Goal: Information Seeking & Learning: Learn about a topic

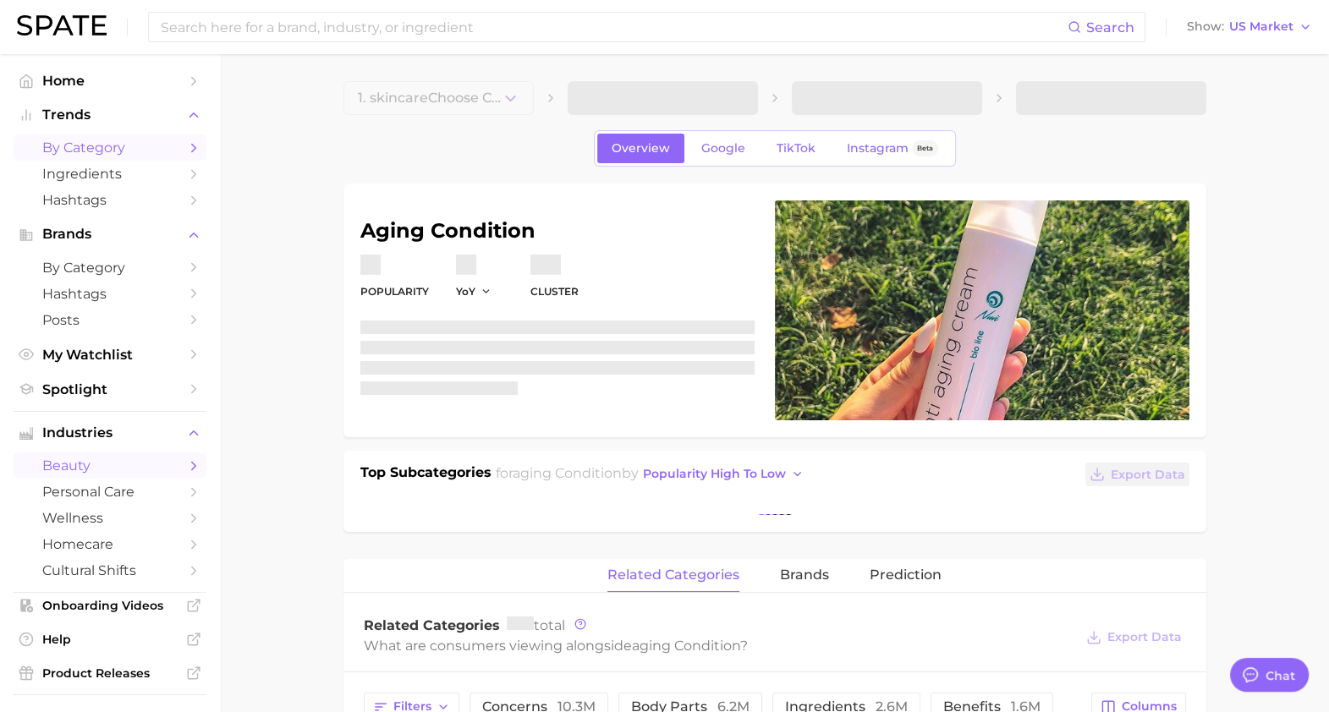
type textarea "x"
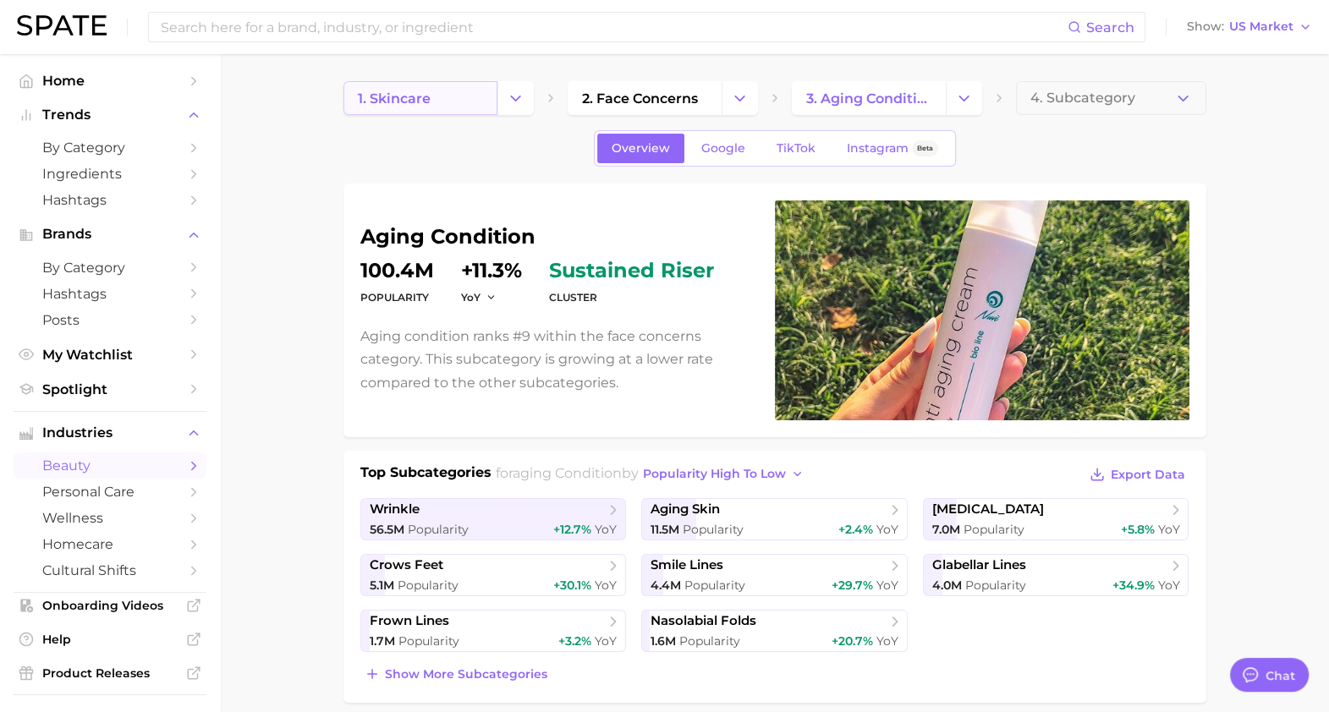
click at [428, 102] on span "1. skincare" at bounding box center [394, 99] width 73 height 16
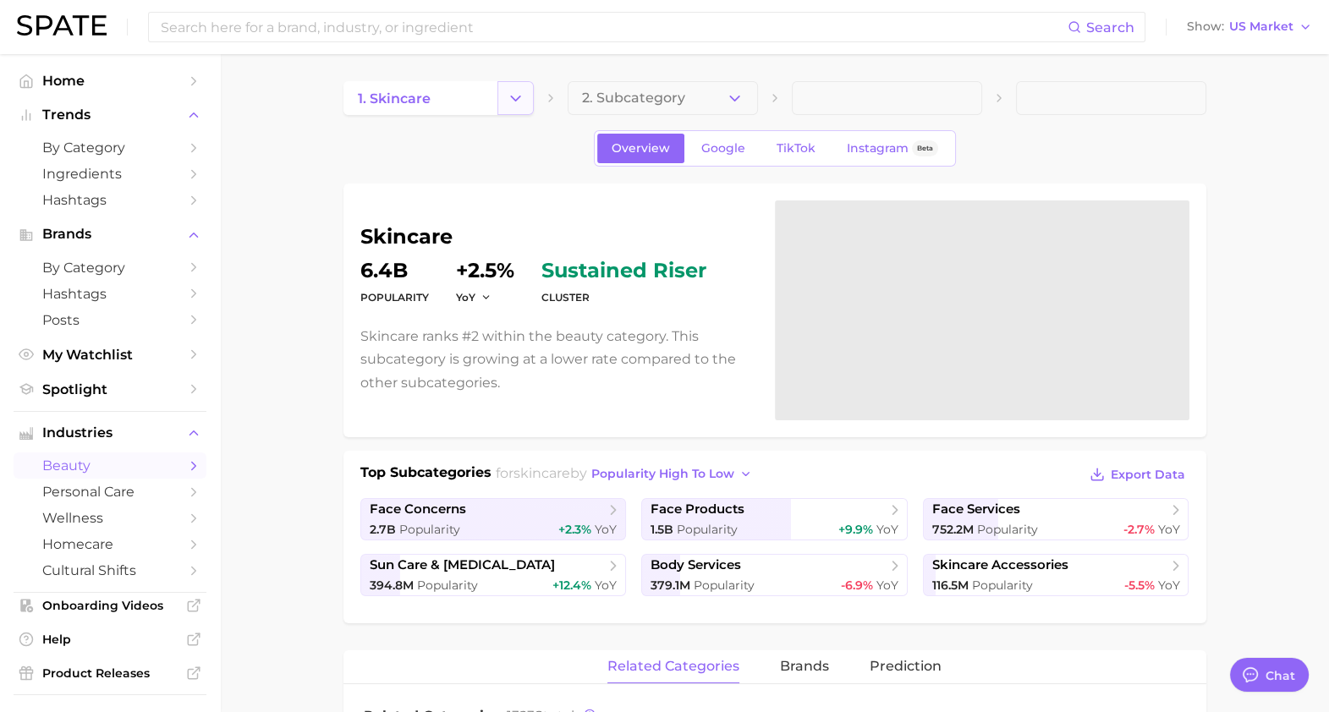
click at [508, 106] on icon "Change Category" at bounding box center [516, 99] width 18 height 18
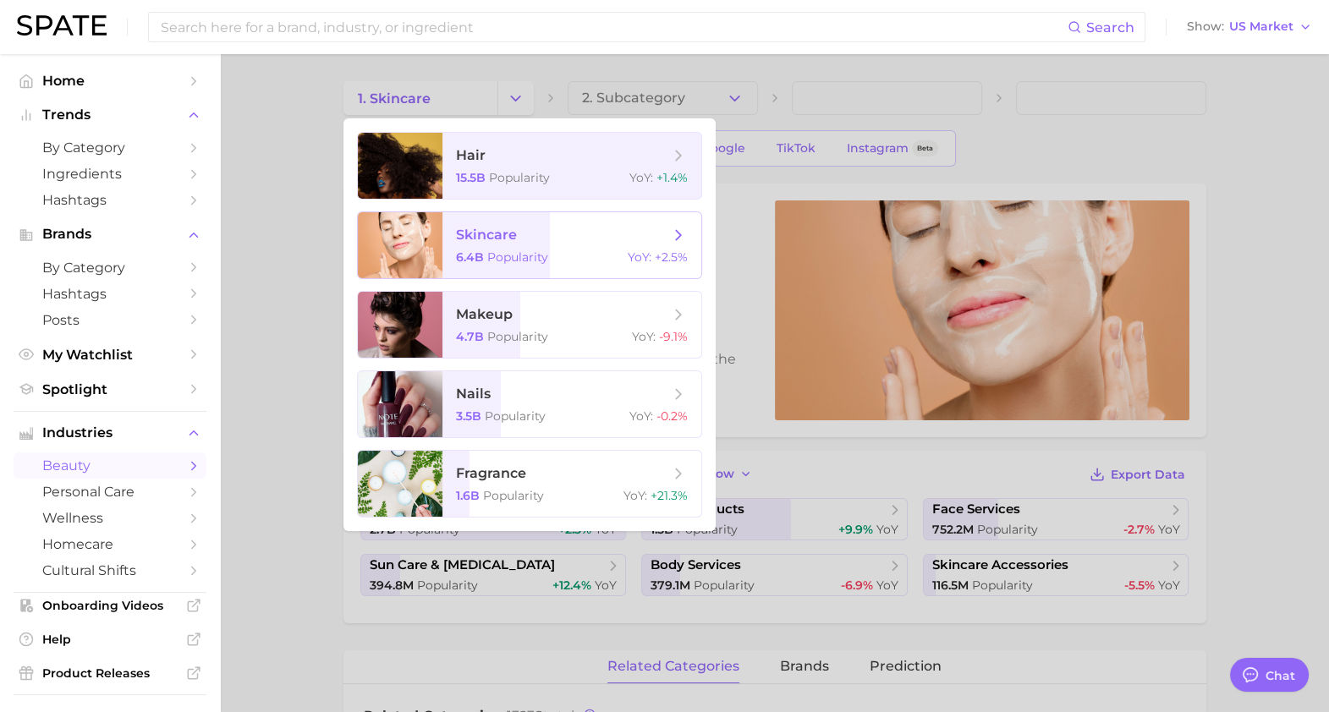
click at [577, 246] on span "skincare 6.4b Popularity YoY : +2.5%" at bounding box center [571, 245] width 259 height 66
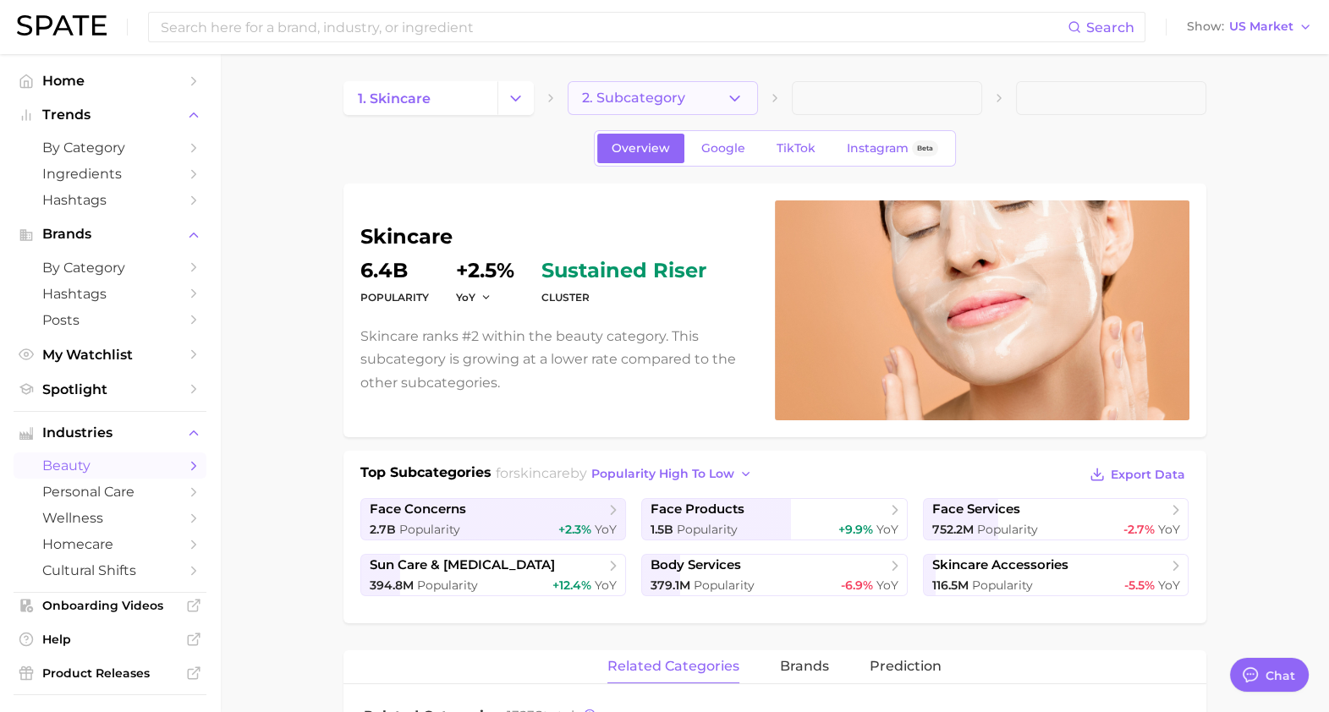
click at [732, 102] on icon "button" at bounding box center [735, 99] width 18 height 18
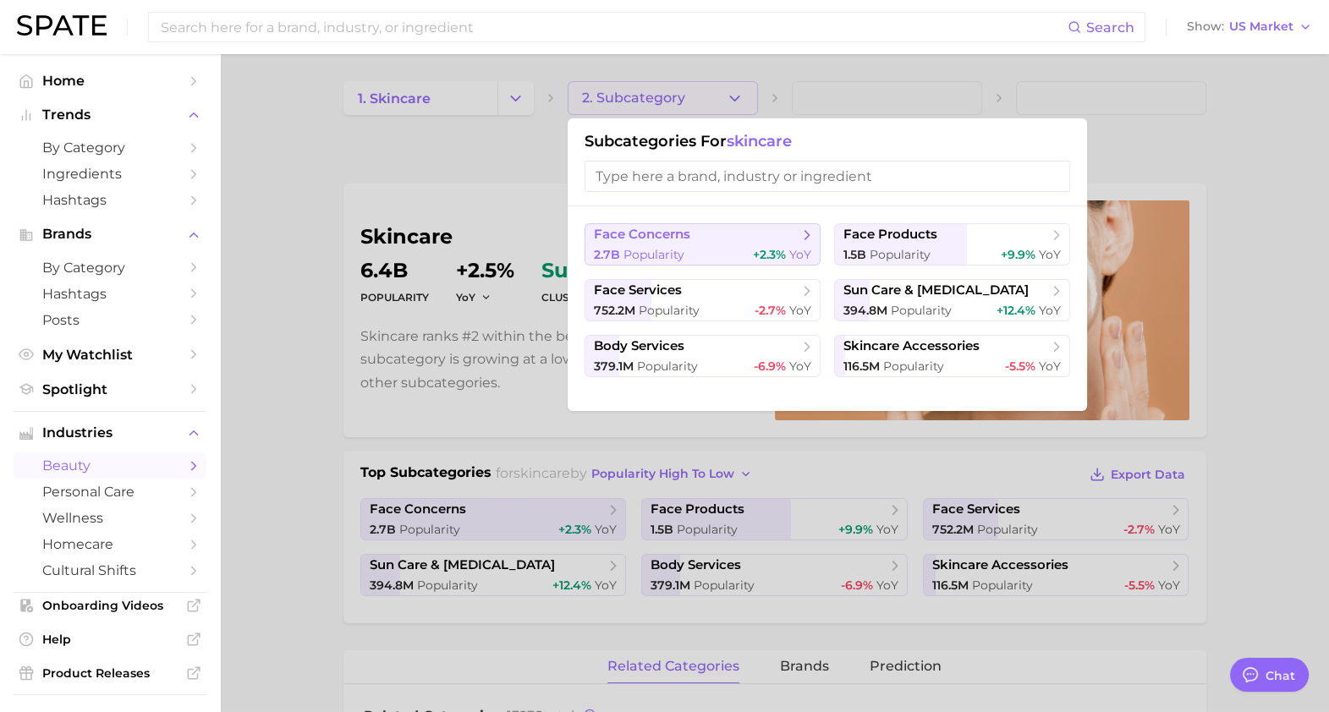
click at [730, 229] on span "face concerns" at bounding box center [697, 235] width 206 height 17
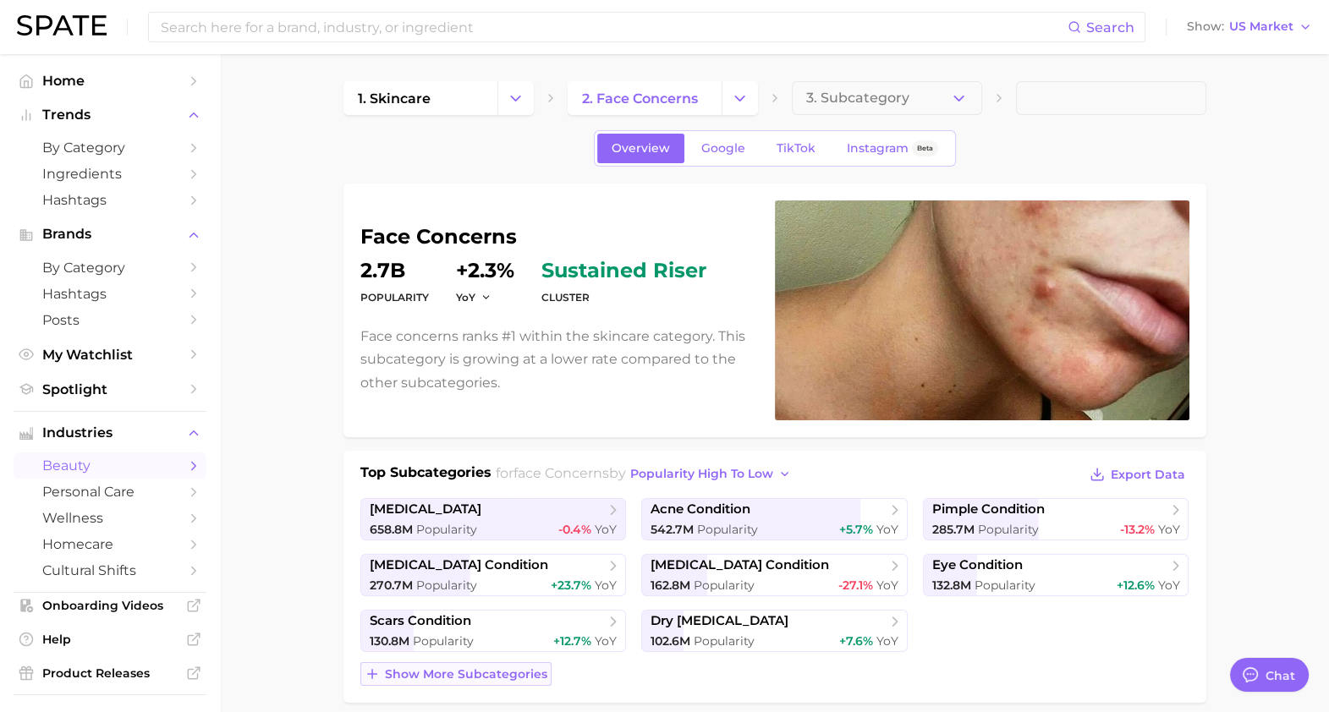
click at [469, 670] on span "Show more subcategories" at bounding box center [466, 674] width 162 height 14
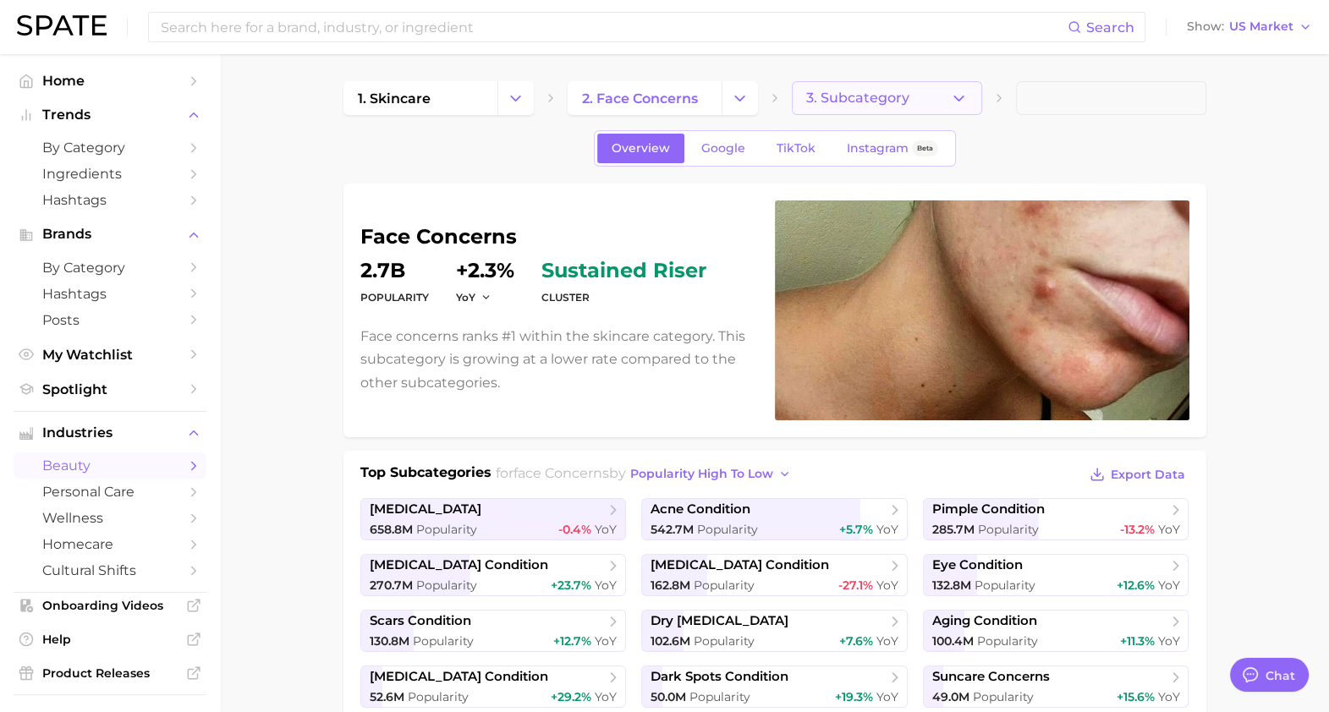
click at [869, 105] on span "3. Subcategory" at bounding box center [857, 98] width 103 height 15
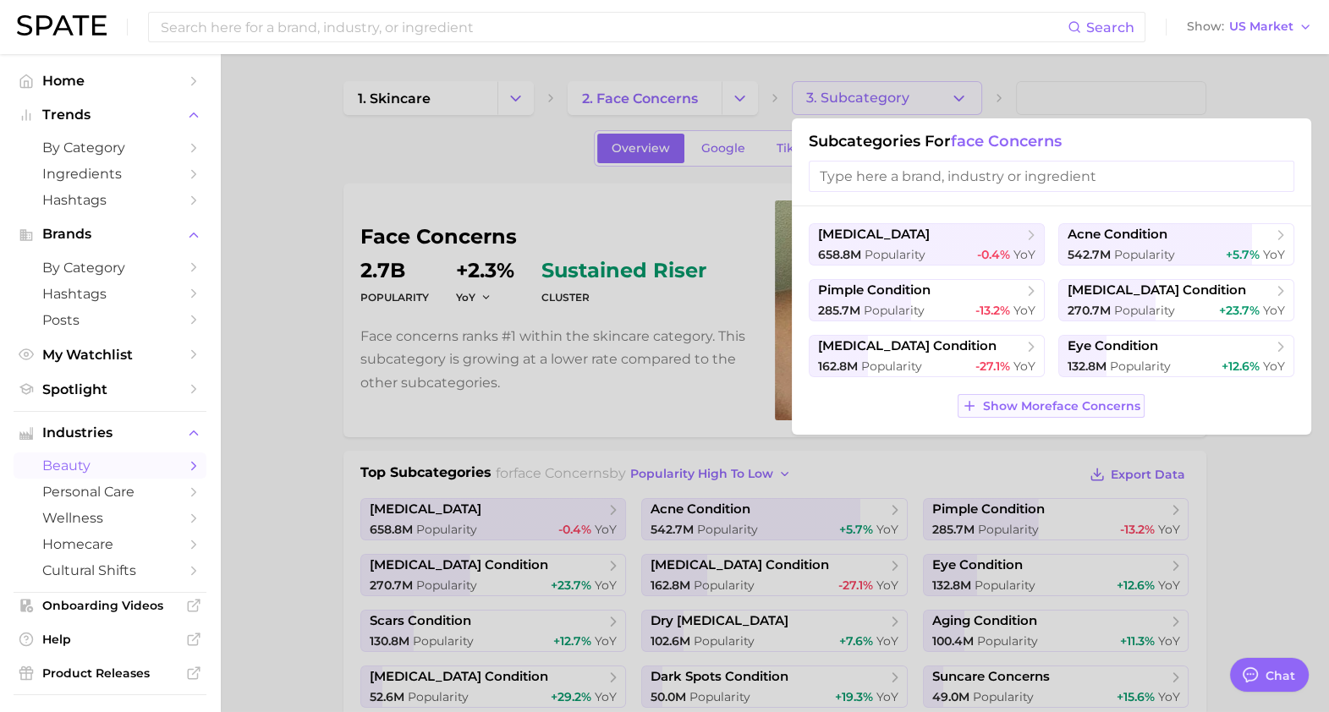
click at [1054, 410] on span "Show More face concerns" at bounding box center [1061, 406] width 157 height 14
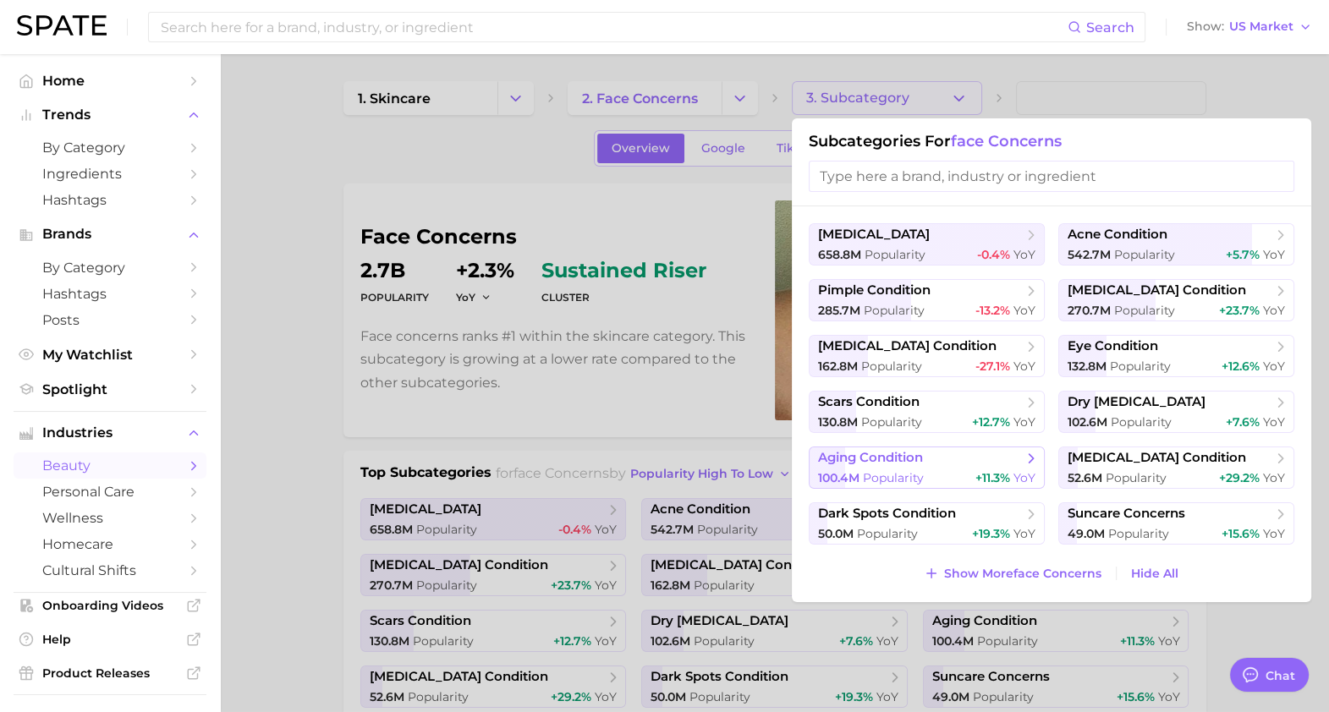
click at [939, 474] on div "100.4m Popularity +11.3% YoY" at bounding box center [926, 478] width 217 height 16
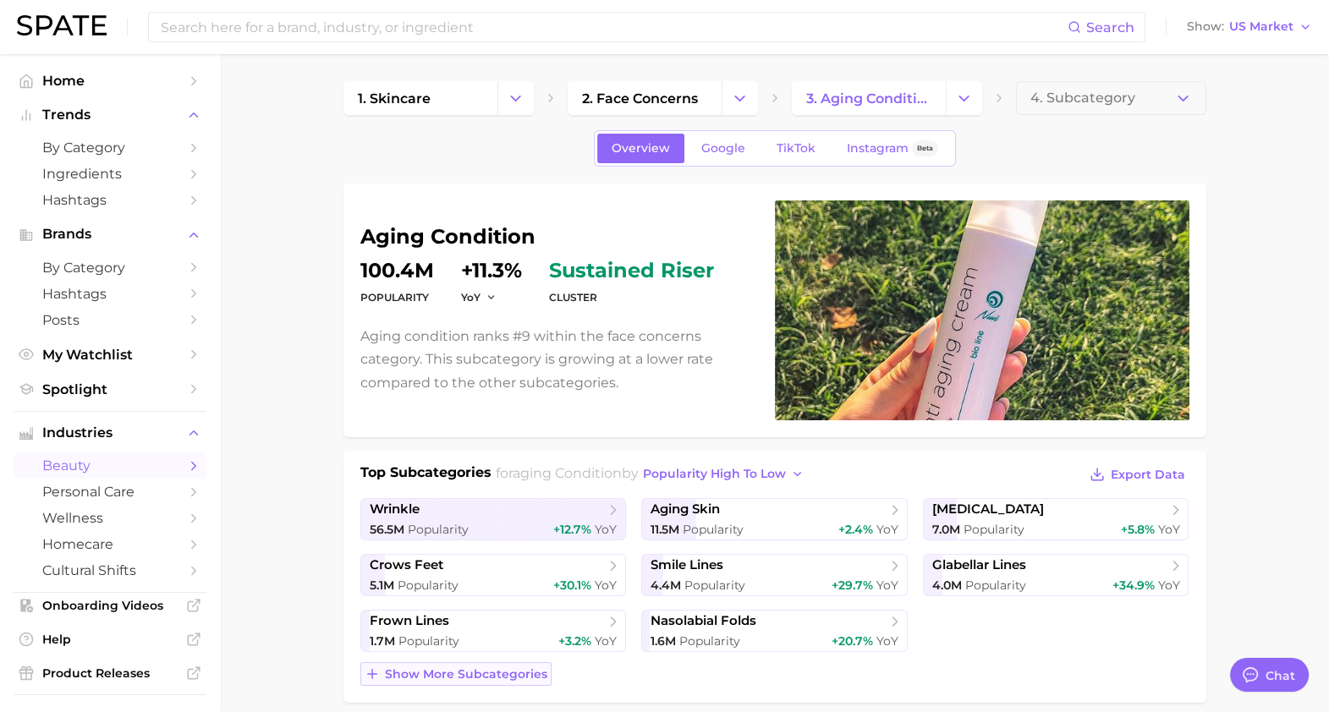
click at [437, 668] on span "Show more subcategories" at bounding box center [466, 674] width 162 height 14
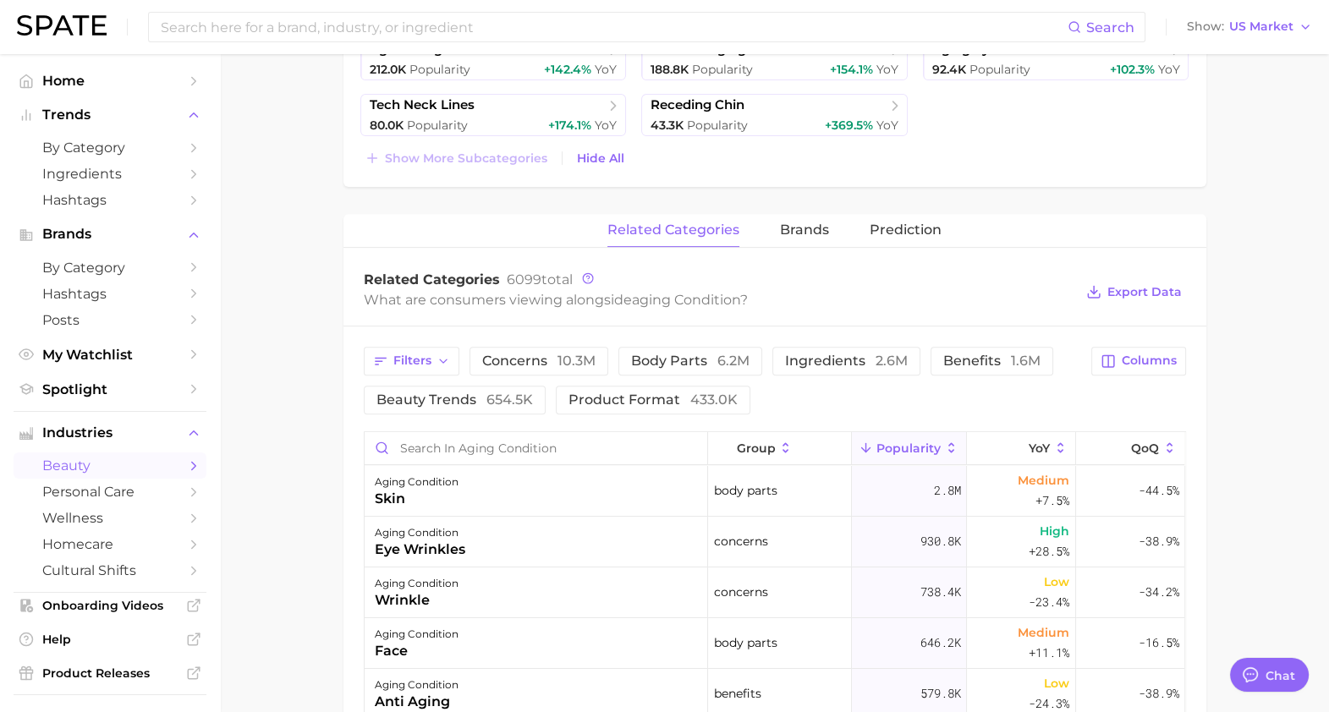
scroll to position [813, 0]
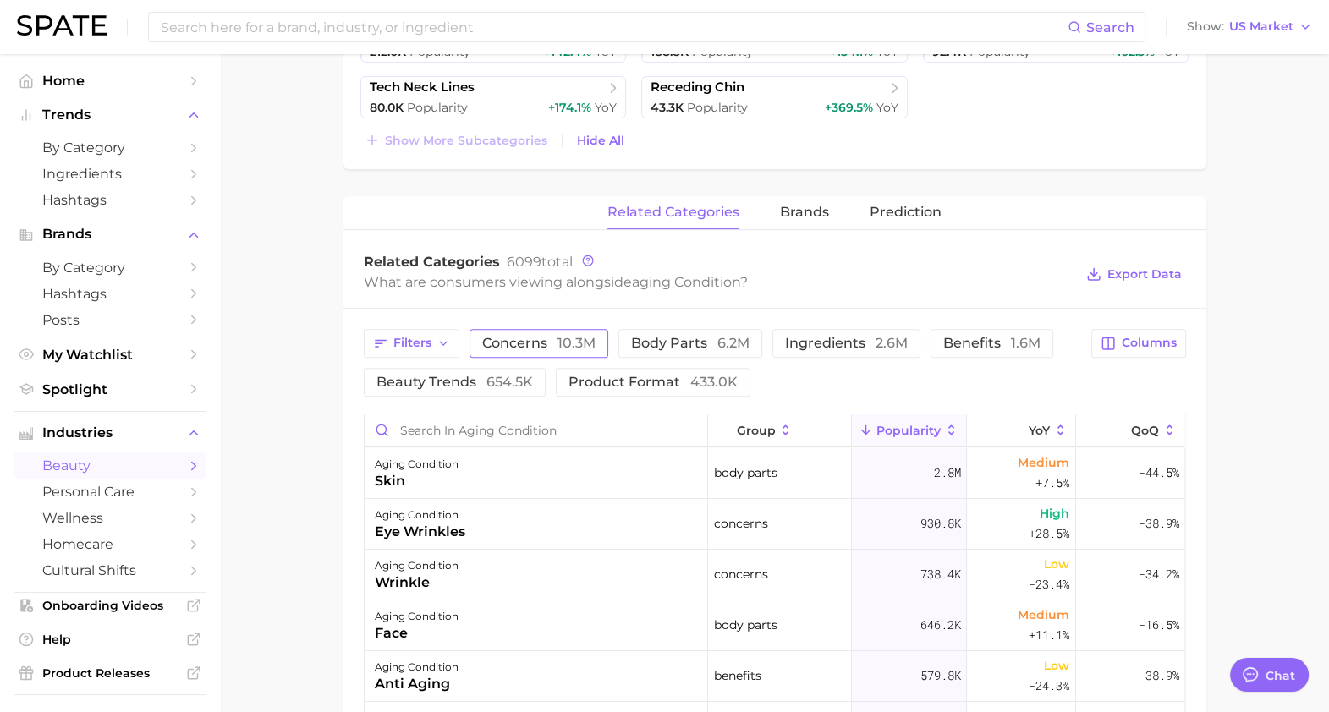
click at [528, 330] on button "concerns 10.3m" at bounding box center [538, 343] width 139 height 29
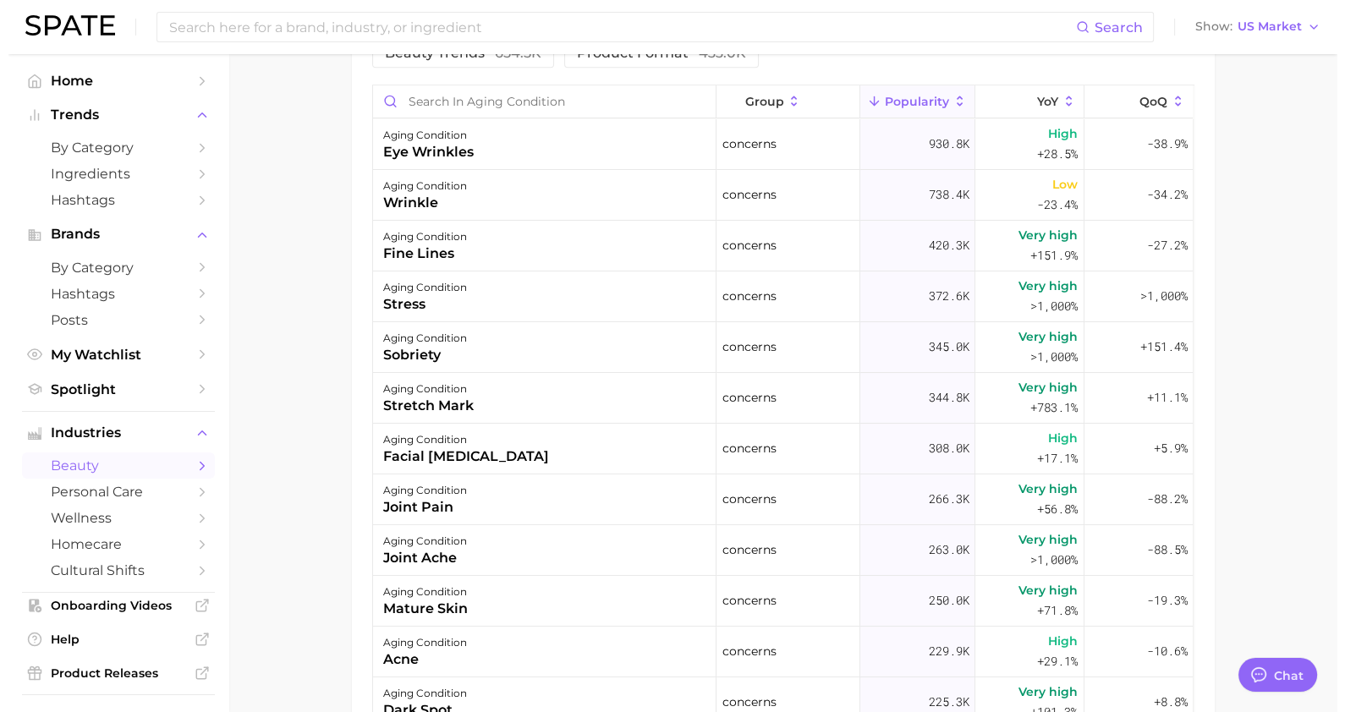
scroll to position [1253, 0]
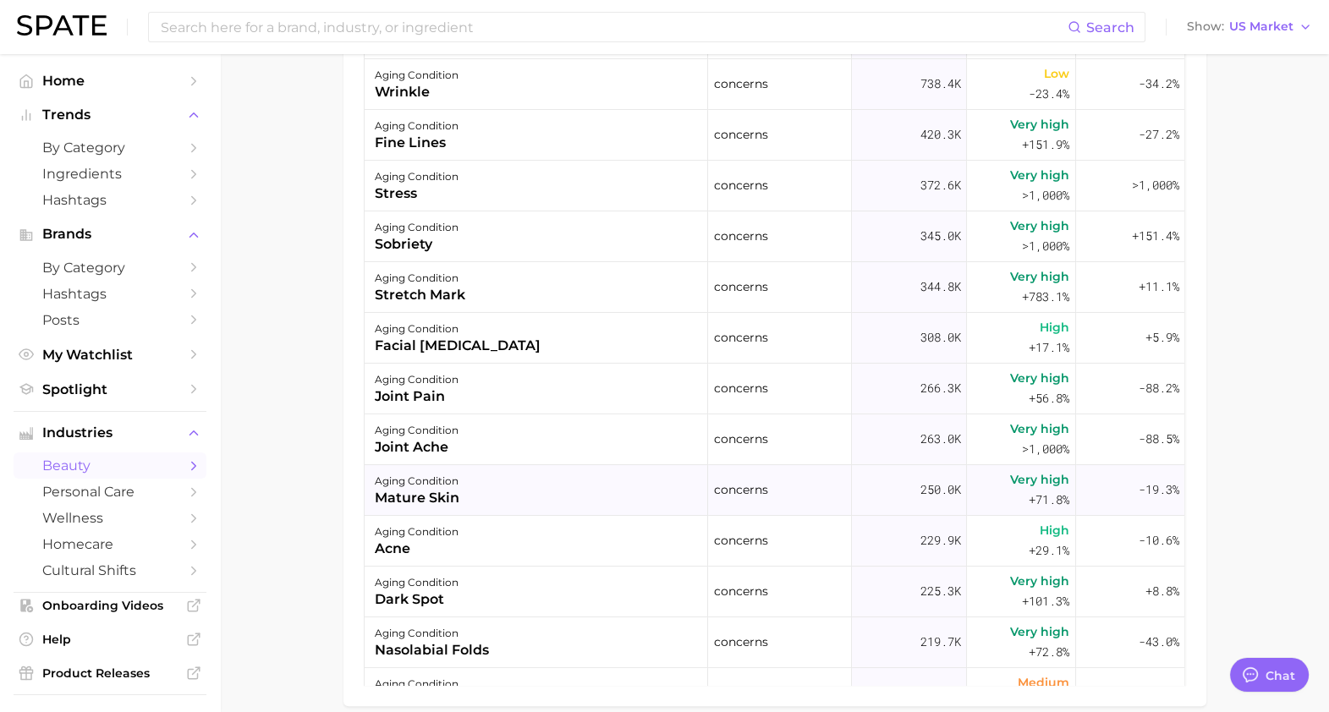
click at [574, 472] on div "aging condition mature skin" at bounding box center [536, 490] width 343 height 51
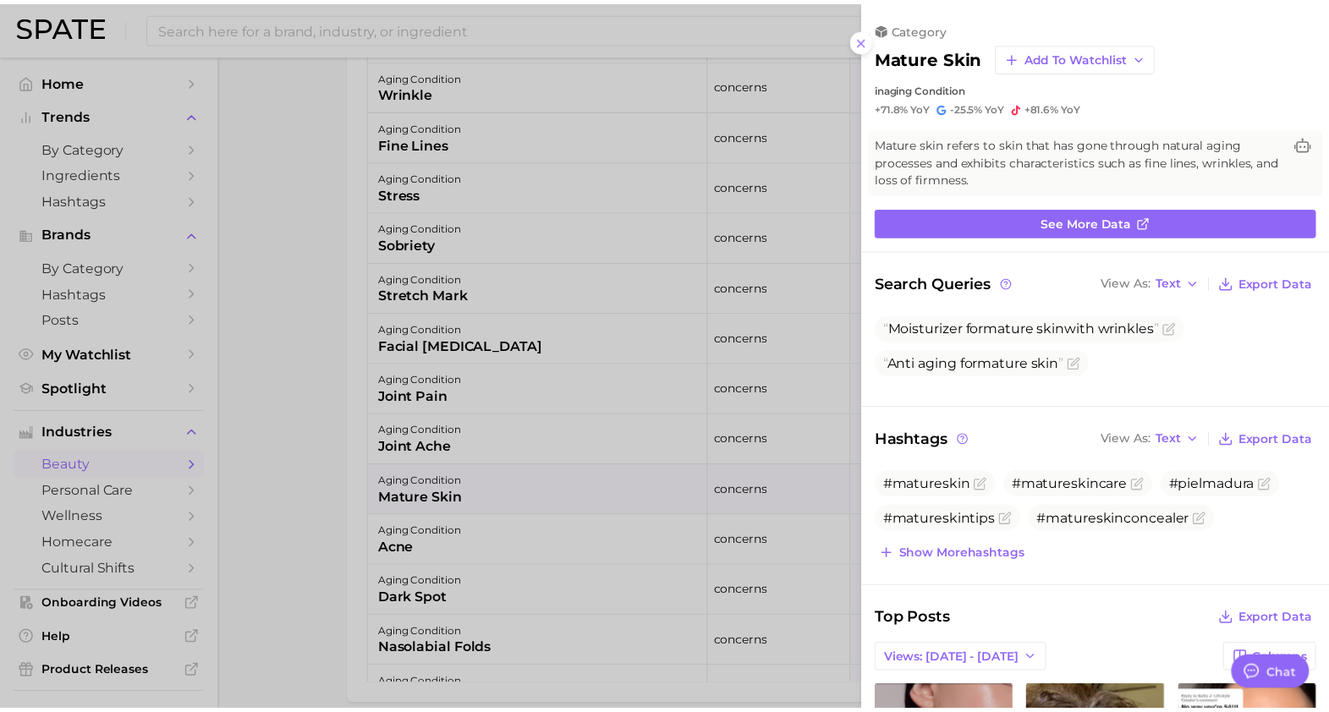
scroll to position [0, 0]
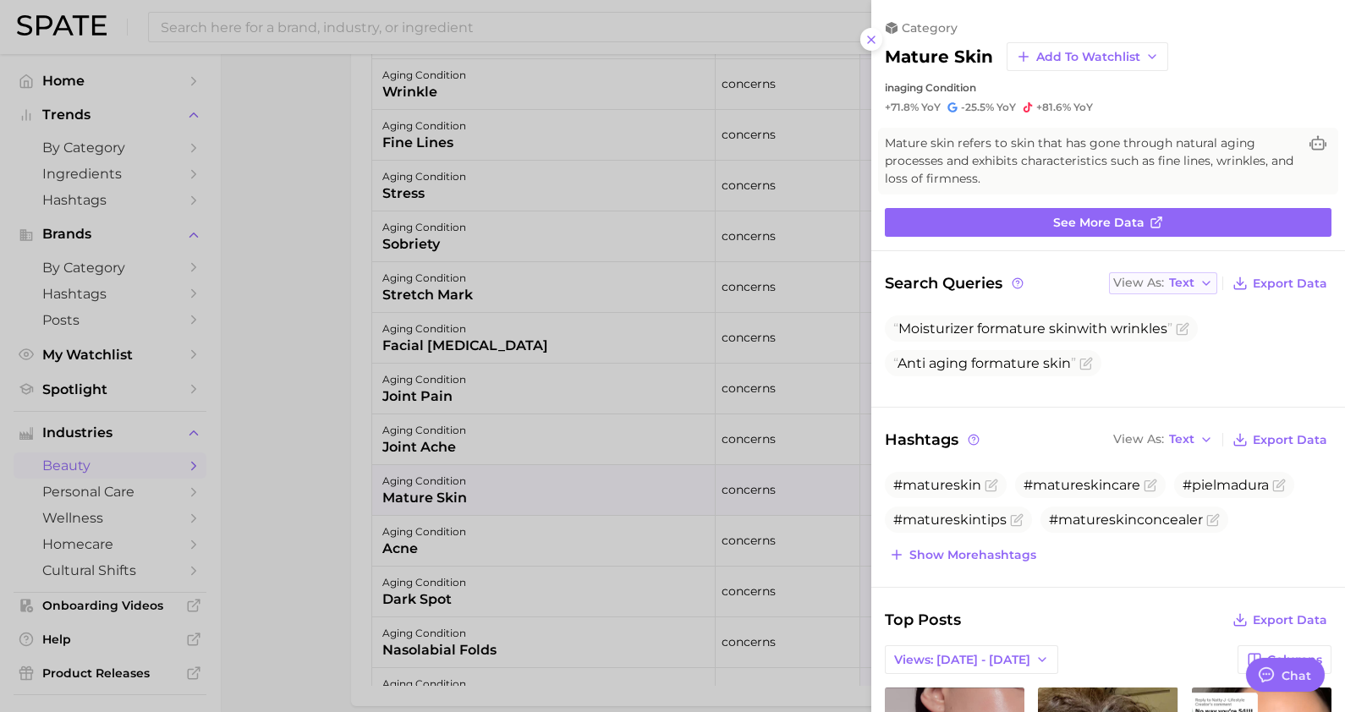
click at [1169, 283] on span "Text" at bounding box center [1181, 282] width 25 height 9
click at [1180, 334] on button "Table" at bounding box center [1202, 342] width 186 height 30
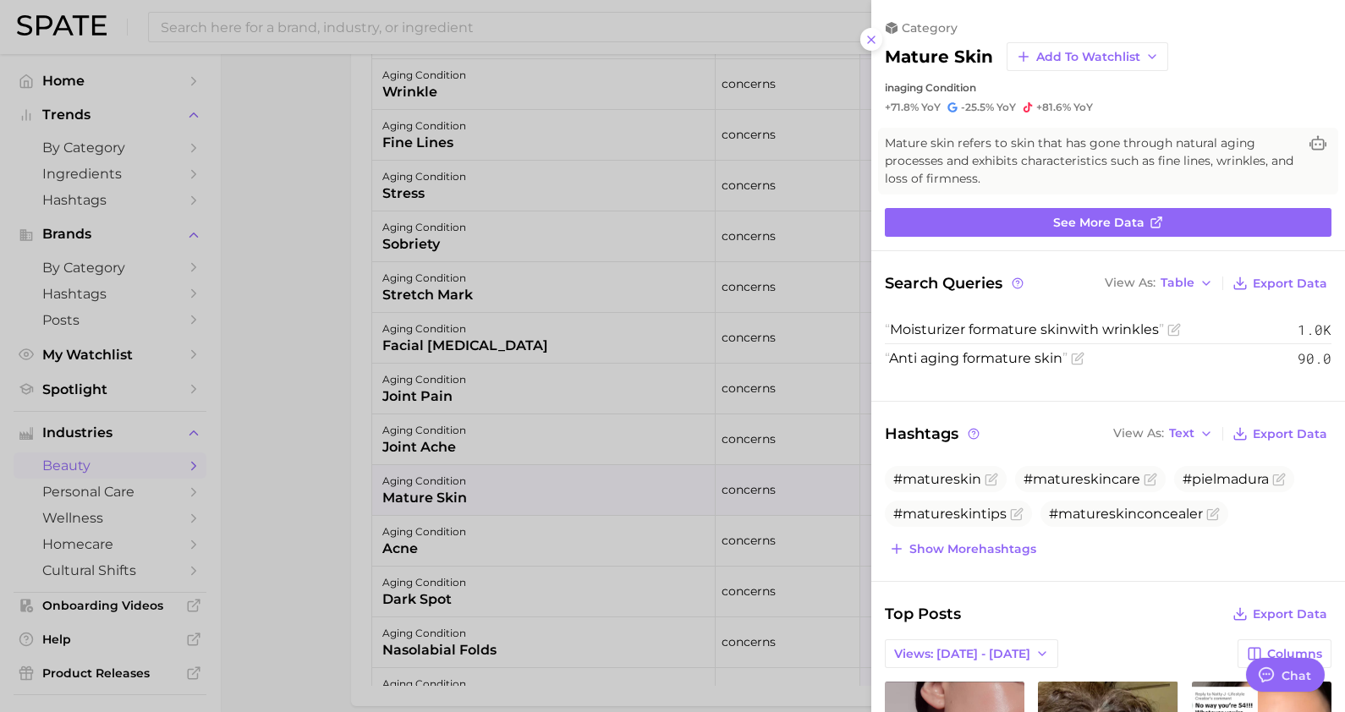
click at [718, 538] on div at bounding box center [672, 356] width 1345 height 712
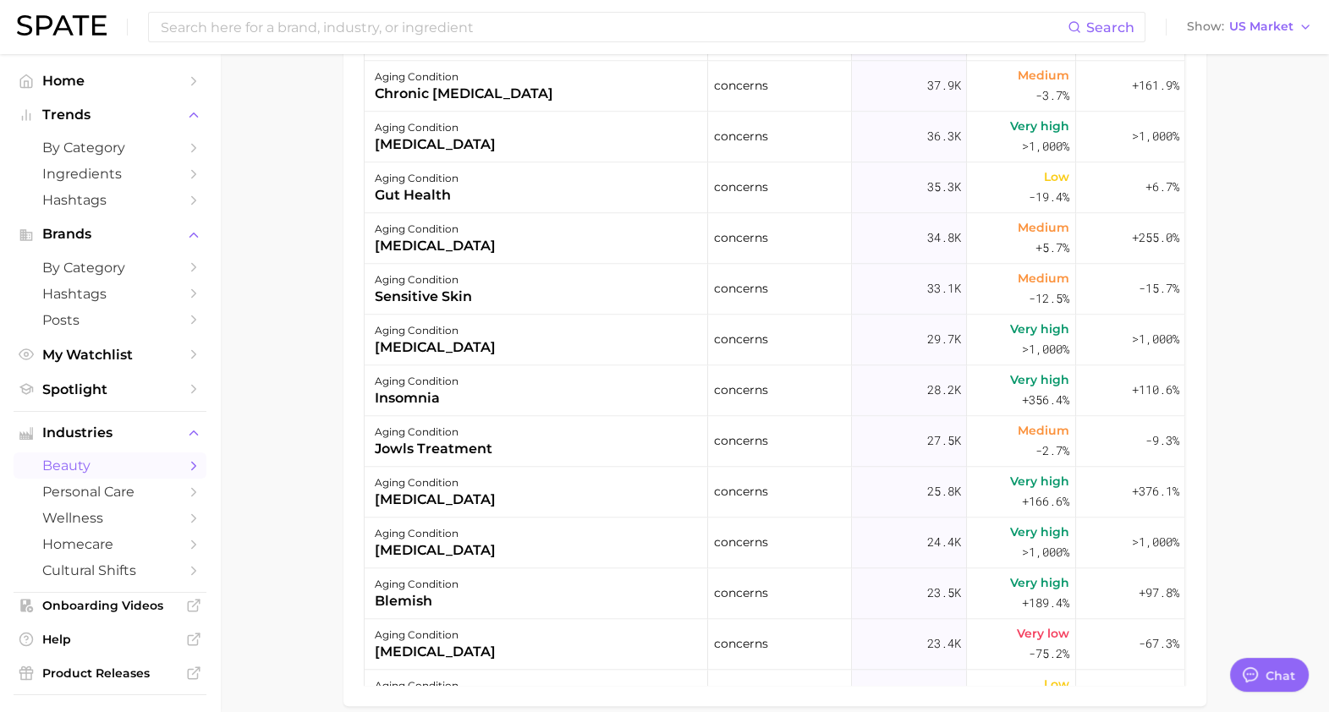
scroll to position [2299, 0]
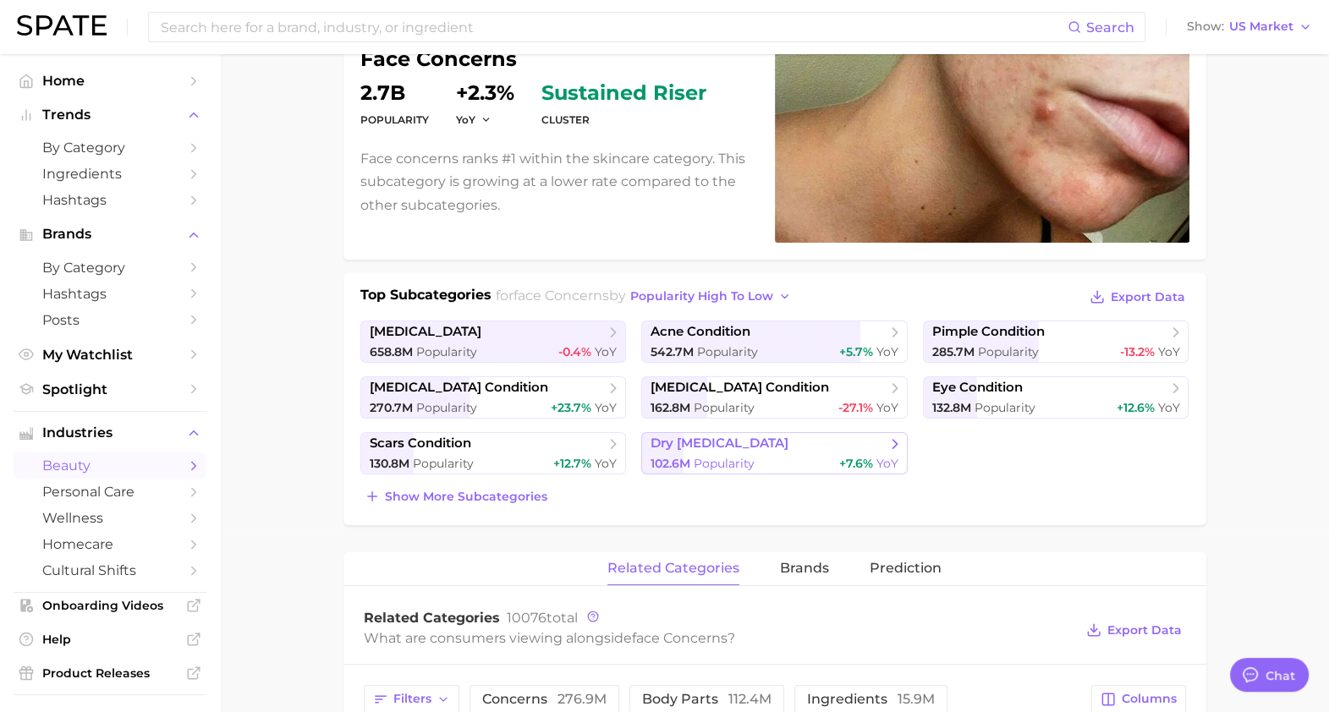
scroll to position [179, 0]
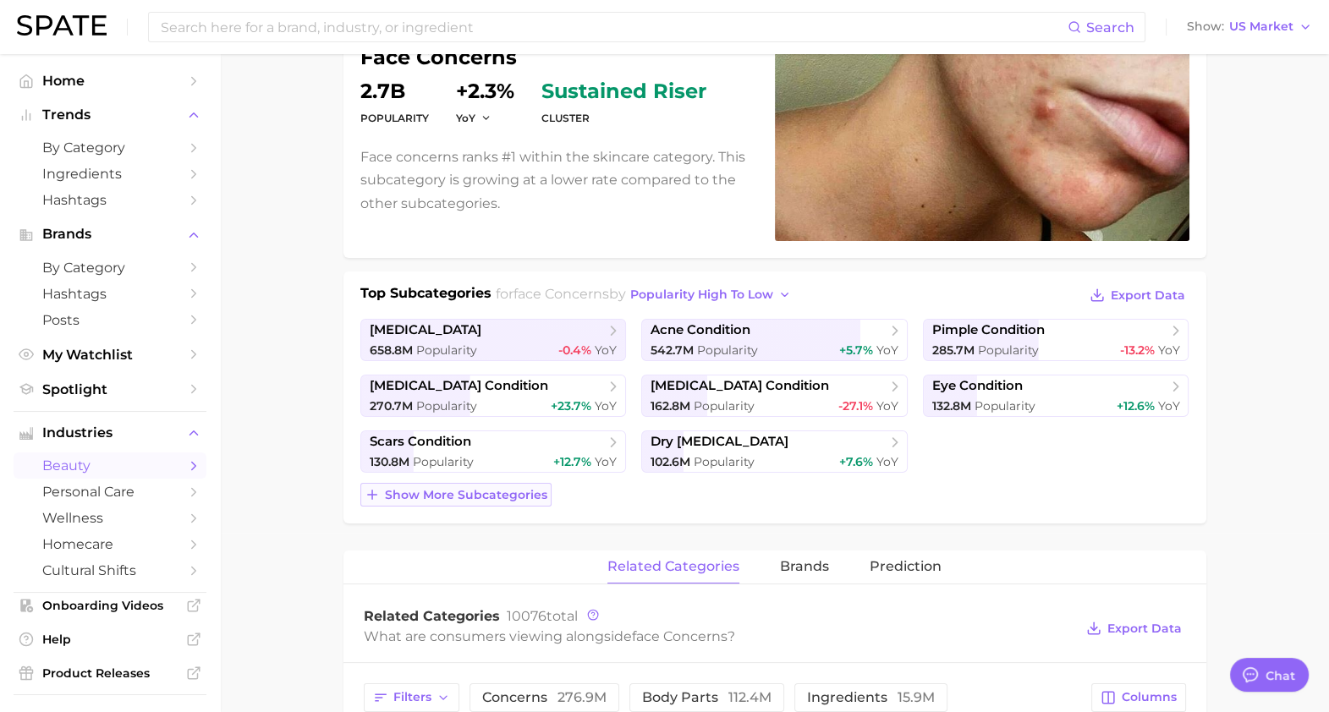
click at [492, 503] on button "Show more subcategories" at bounding box center [455, 495] width 191 height 24
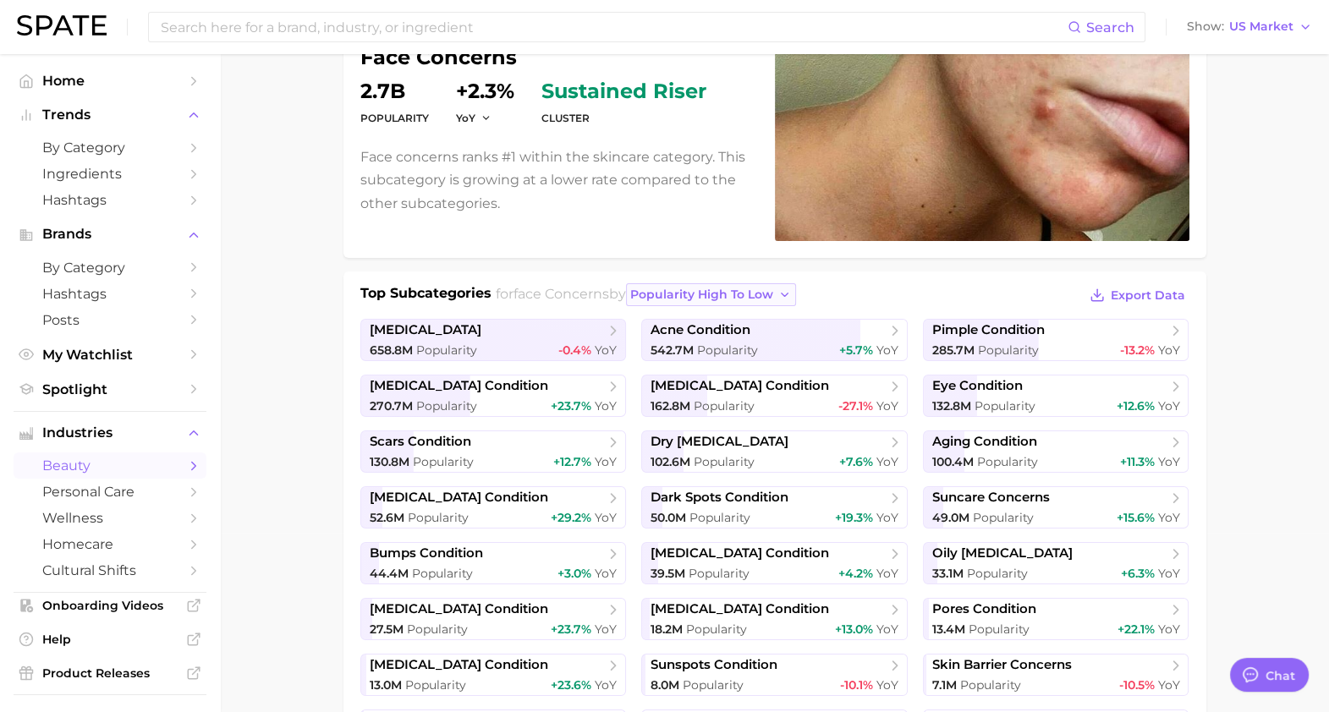
click at [781, 283] on button "popularity high to low" at bounding box center [711, 294] width 170 height 23
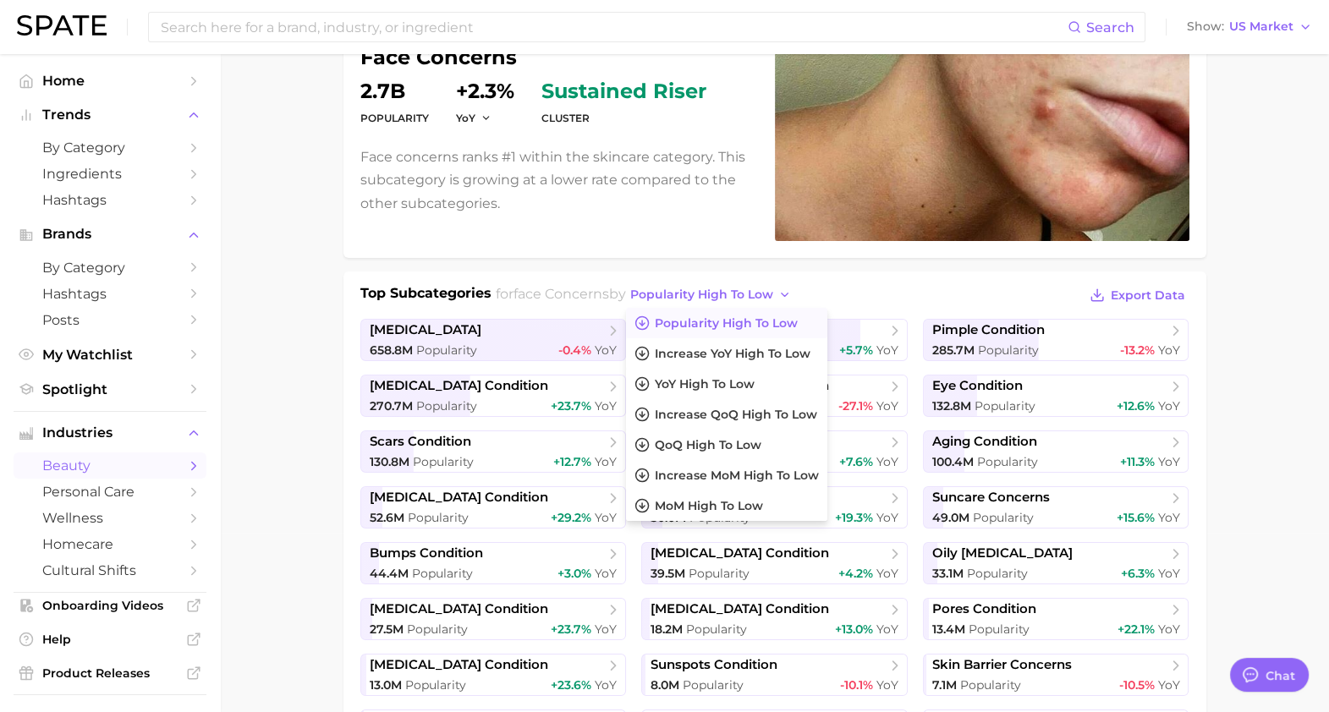
click at [942, 262] on div "face concerns Popularity 2.7b YoY +2.3% cluster sustained riser Face concerns r…" at bounding box center [774, 403] width 863 height 799
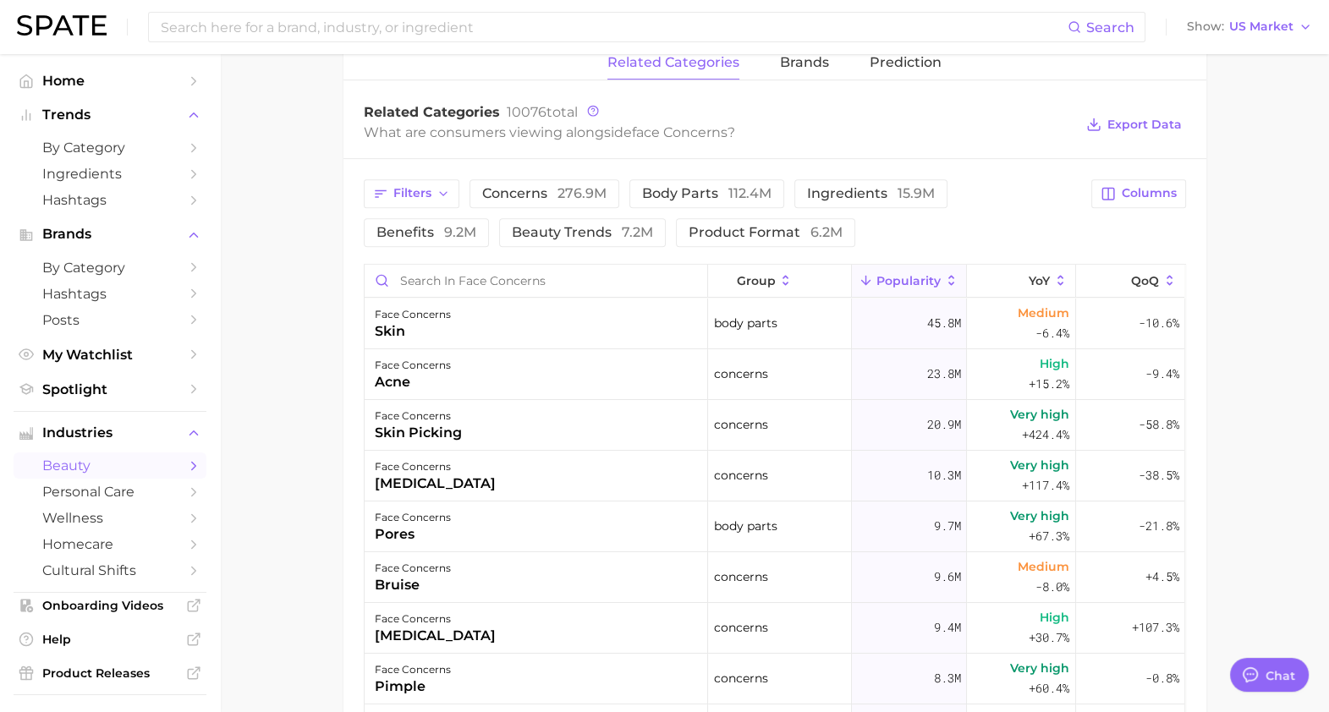
scroll to position [1065, 0]
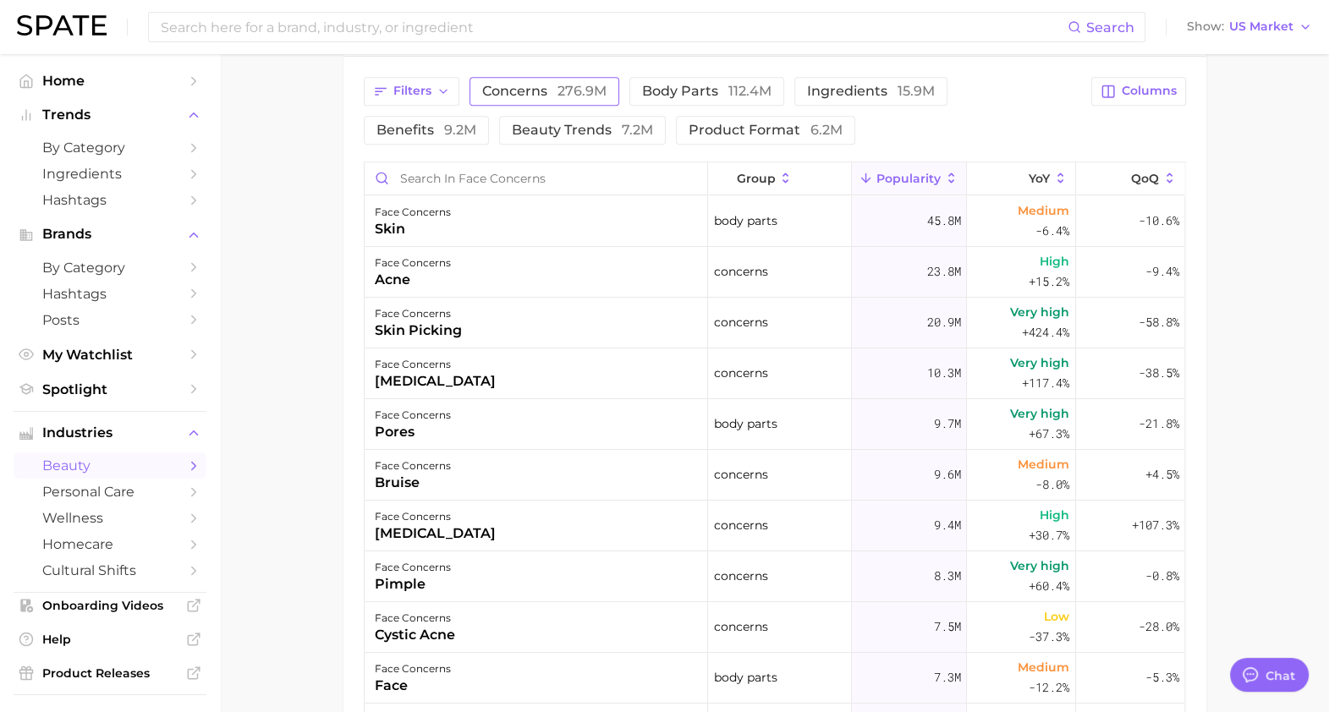
click at [541, 90] on span "concerns 276.9m" at bounding box center [544, 92] width 124 height 14
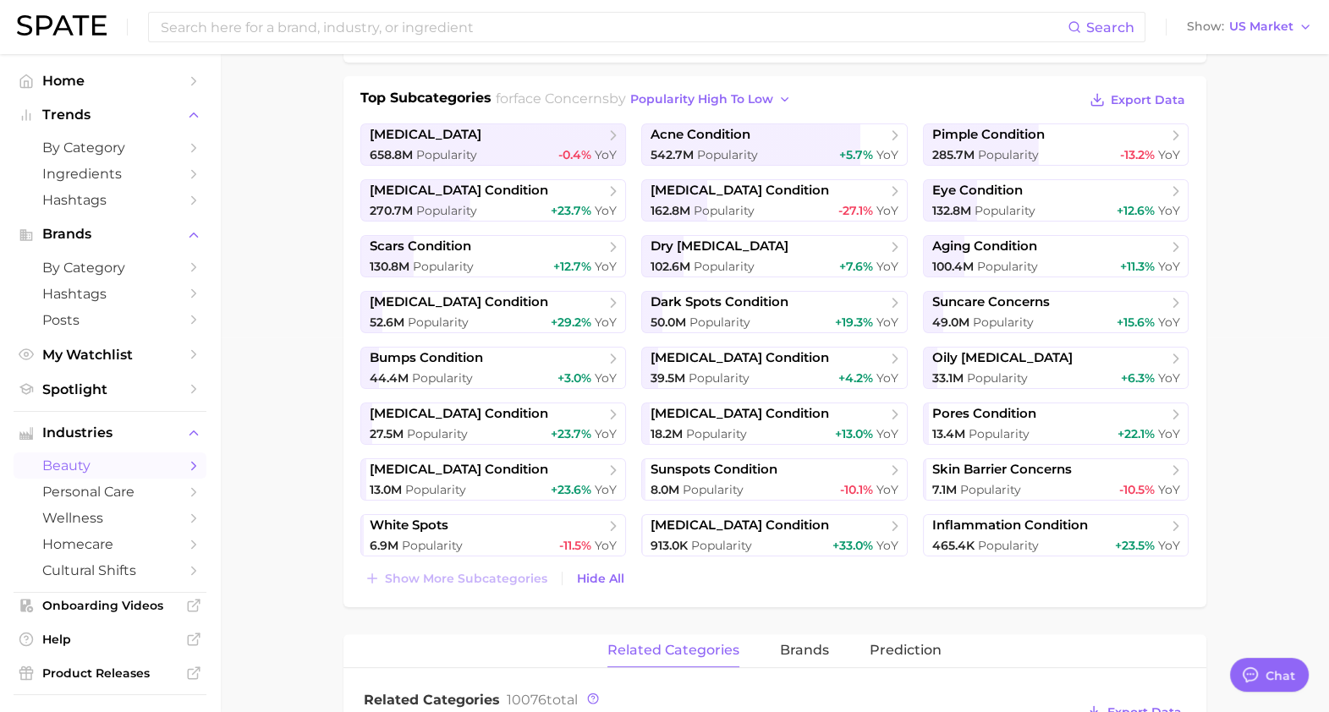
scroll to position [0, 0]
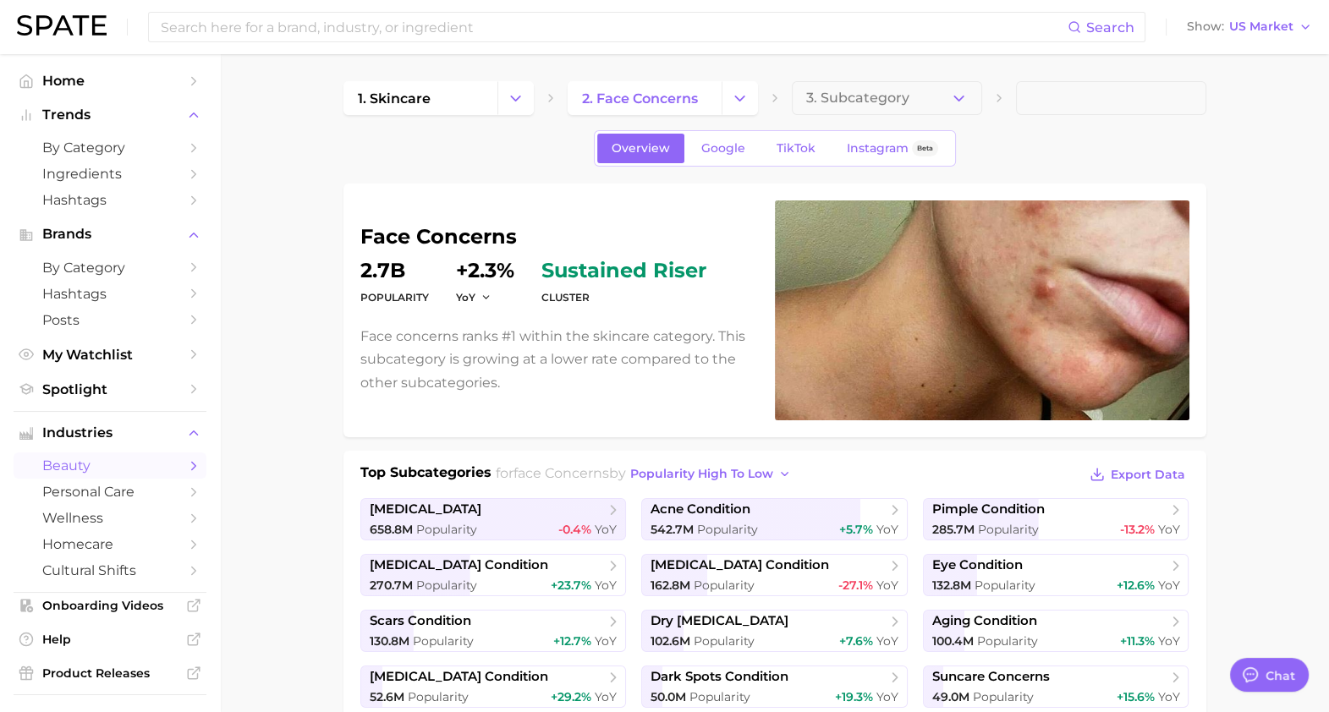
click at [913, 51] on div "Search Show US Market" at bounding box center [664, 27] width 1295 height 54
click at [902, 89] on button "3. Subcategory" at bounding box center [887, 98] width 190 height 34
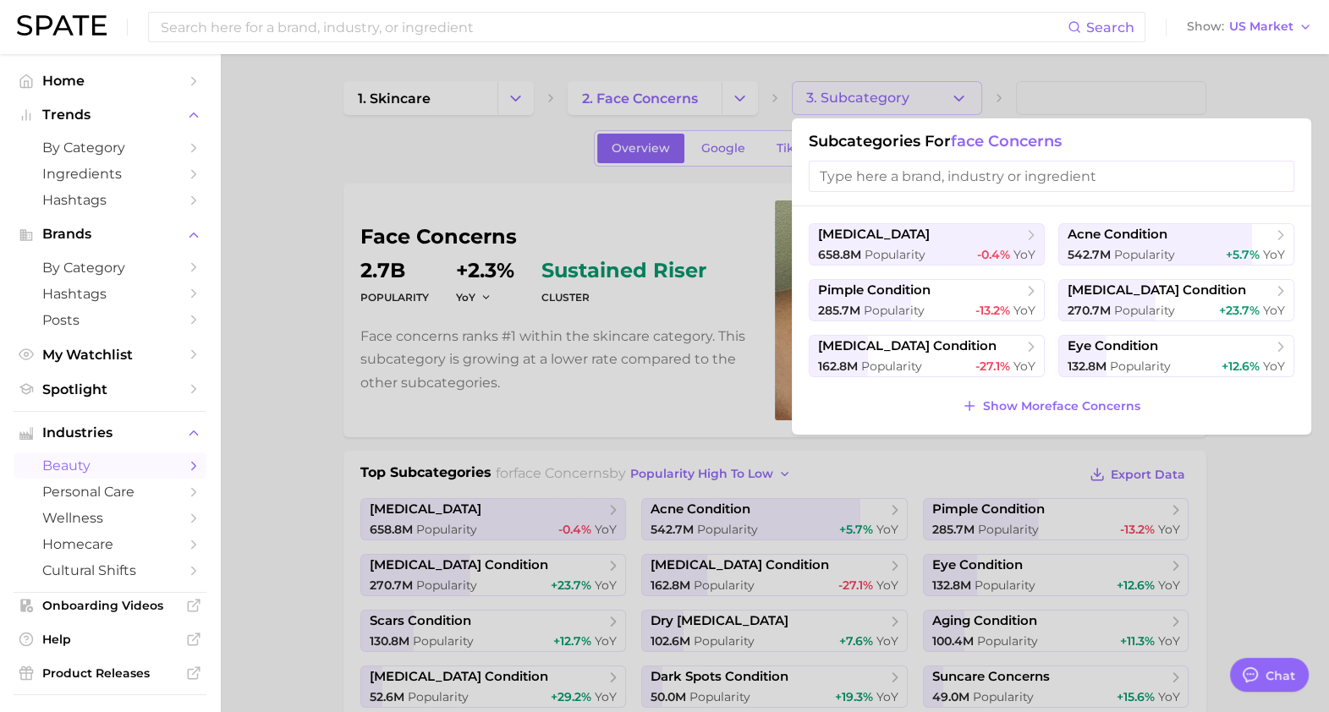
drag, startPoint x: 919, startPoint y: 175, endPoint x: 908, endPoint y: 171, distance: 12.6
click at [919, 170] on input "search" at bounding box center [1052, 176] width 486 height 31
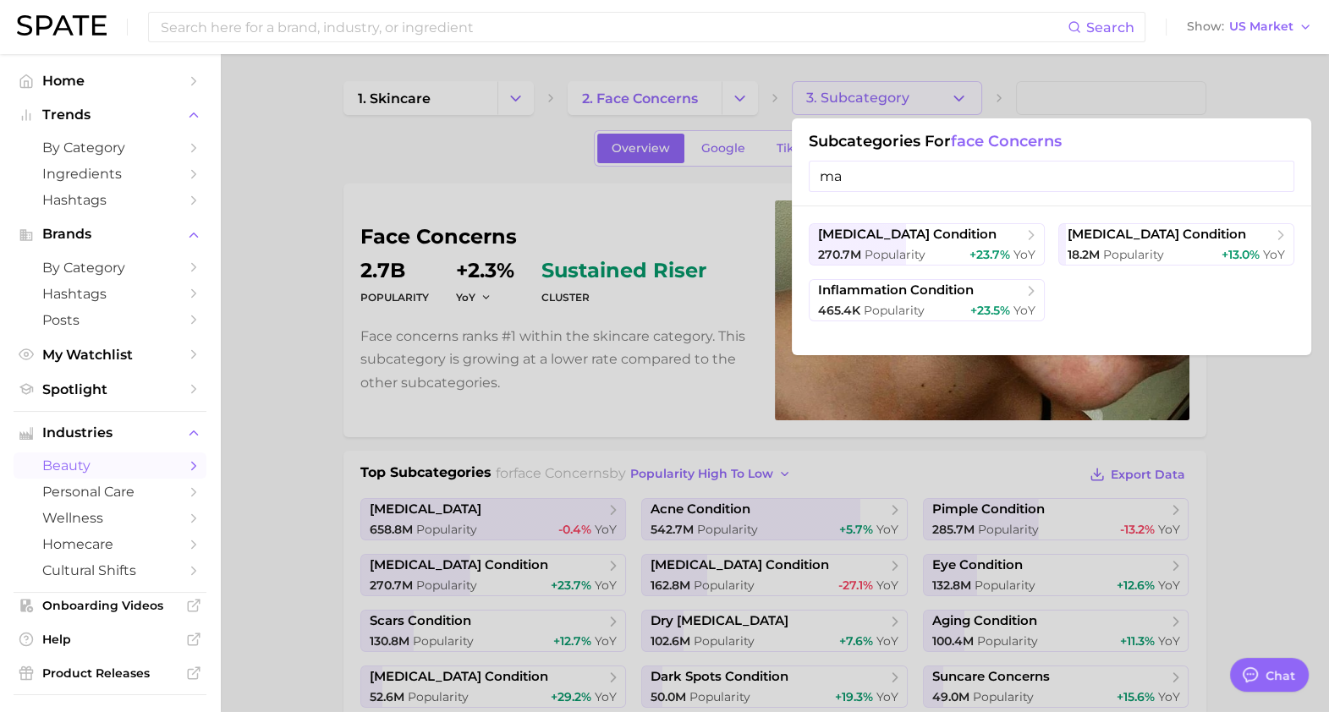
type input "m"
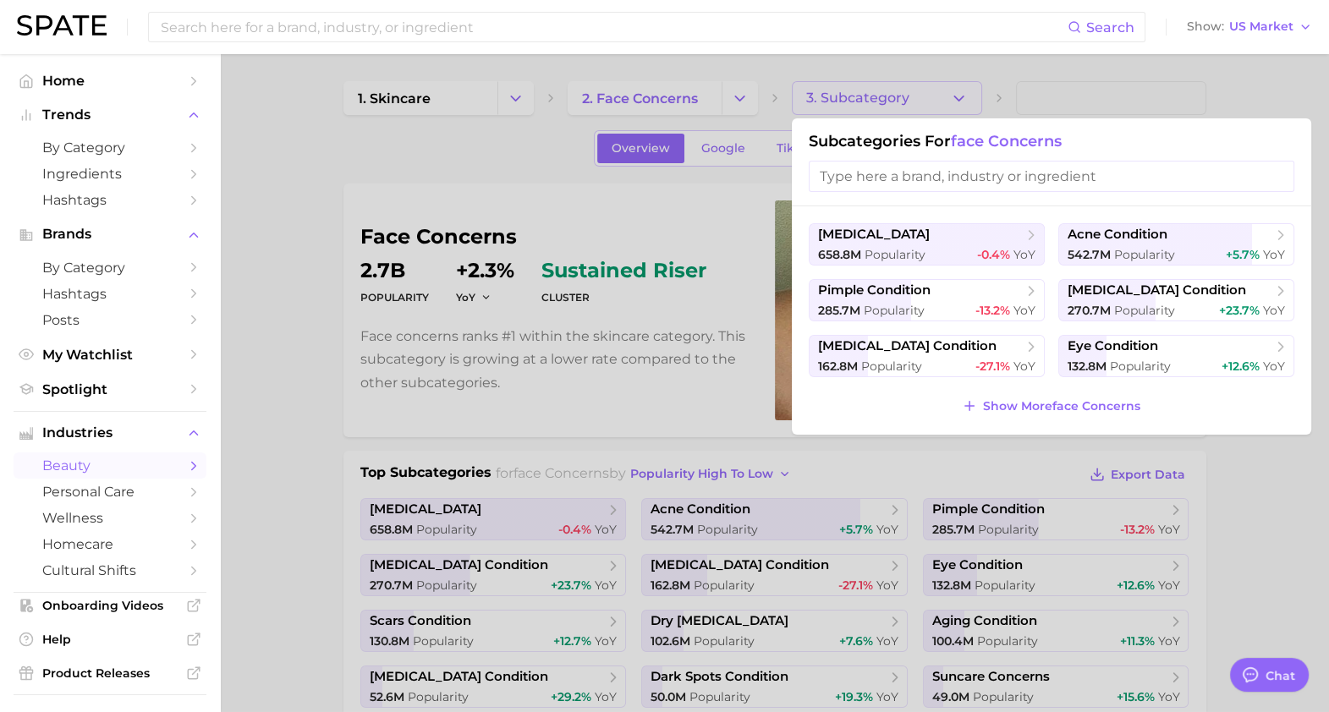
click at [746, 645] on div at bounding box center [664, 356] width 1329 height 712
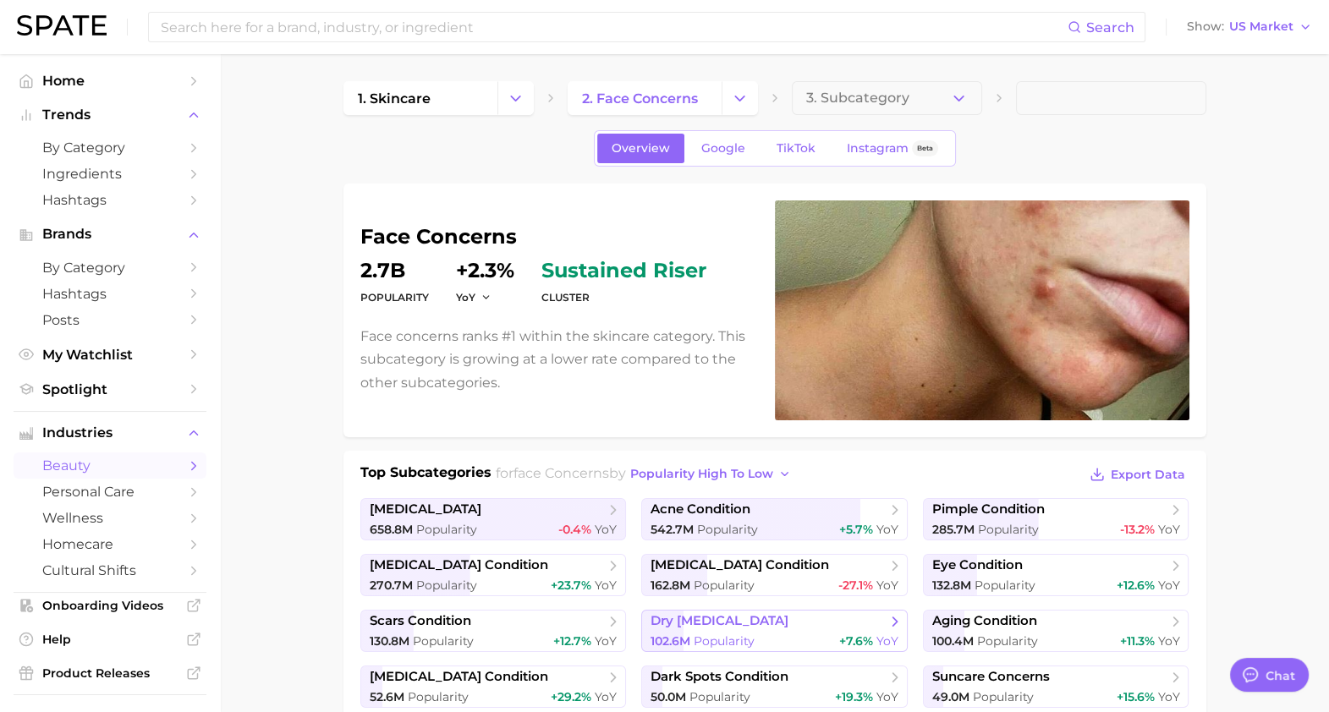
click at [766, 639] on div "102.6m Popularity +7.6% YoY" at bounding box center [774, 642] width 248 height 16
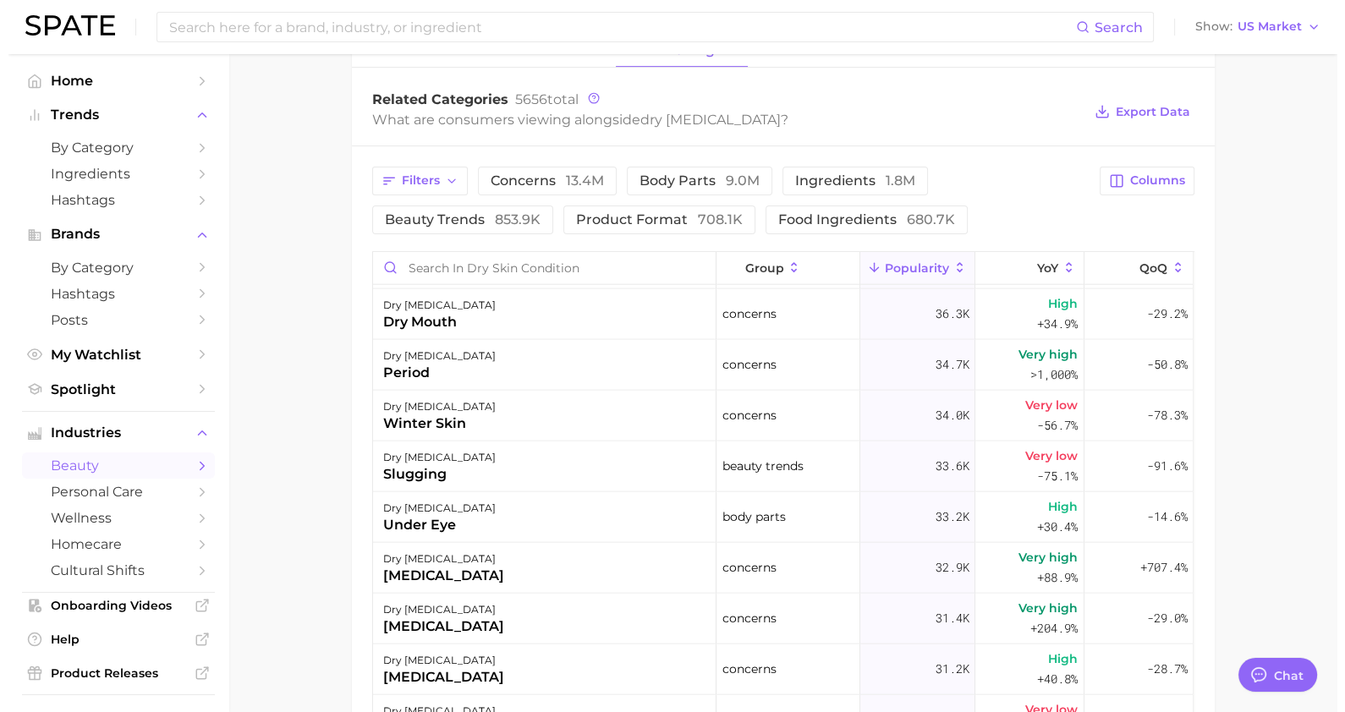
scroll to position [5302, 0]
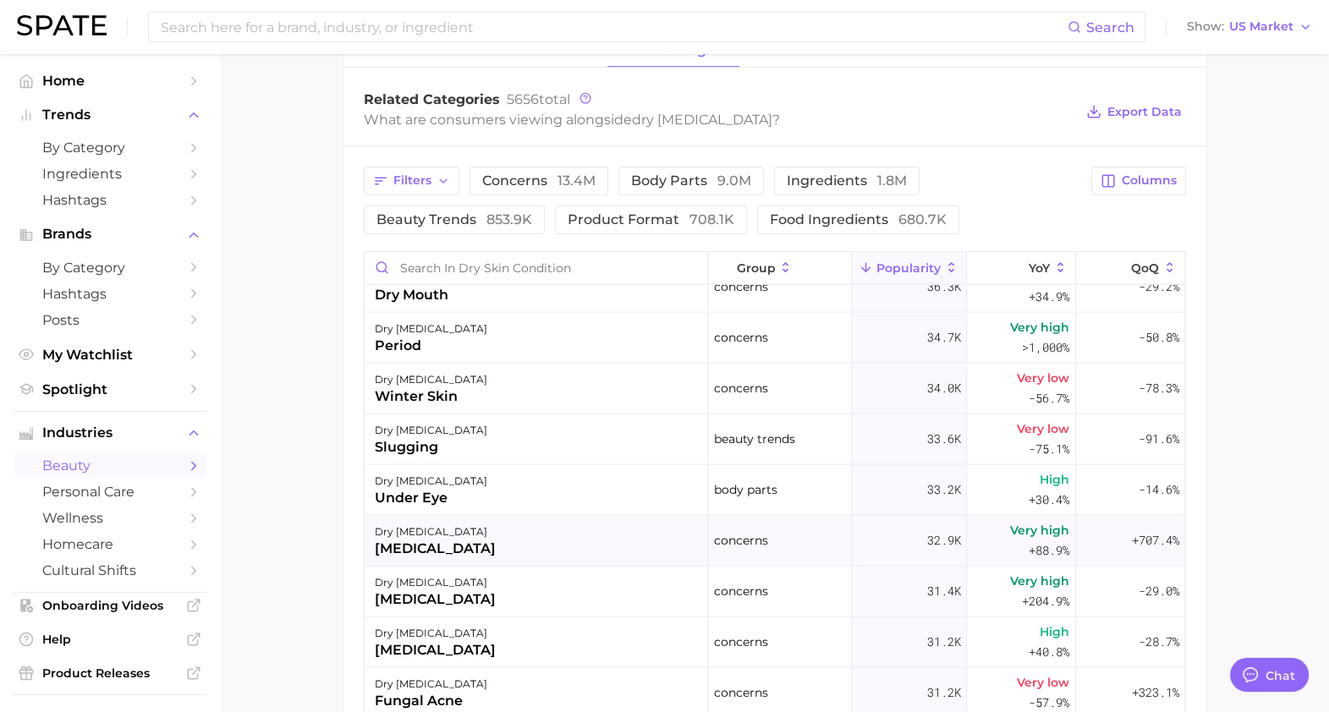
click at [634, 546] on div "dry skin condition rosacea" at bounding box center [536, 541] width 343 height 51
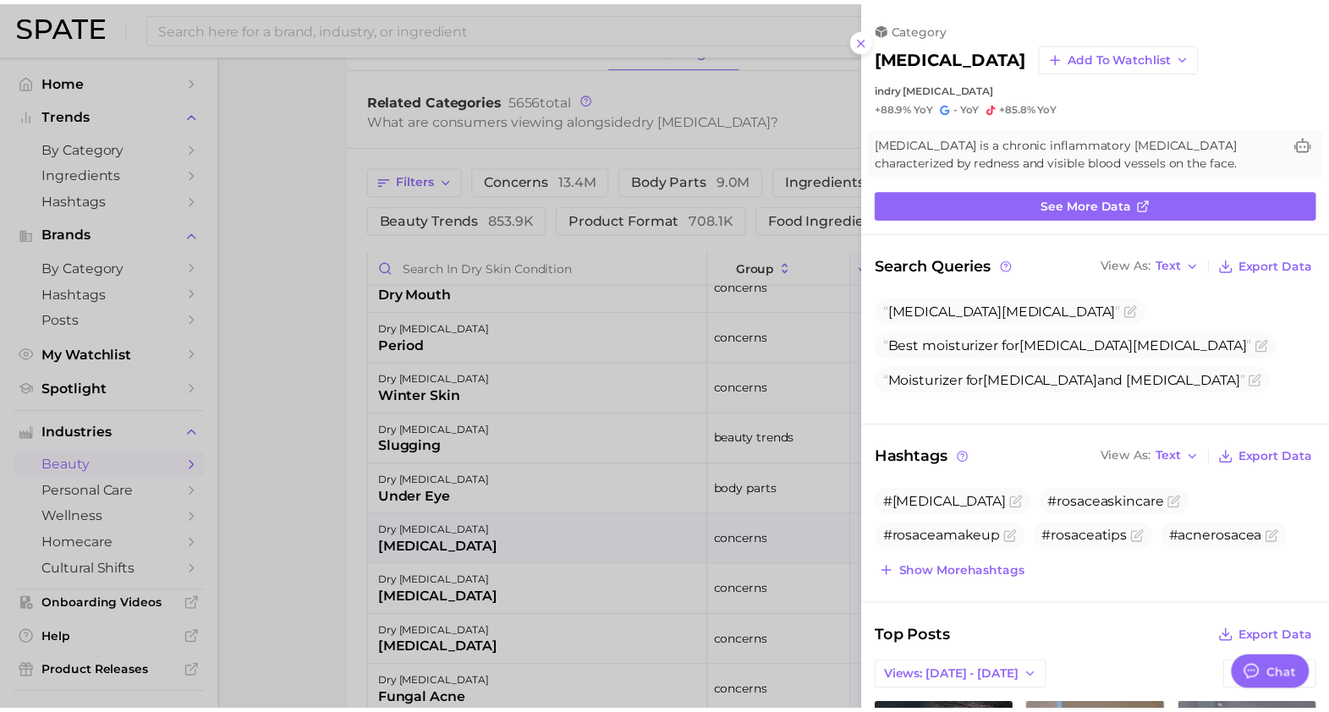
scroll to position [0, 0]
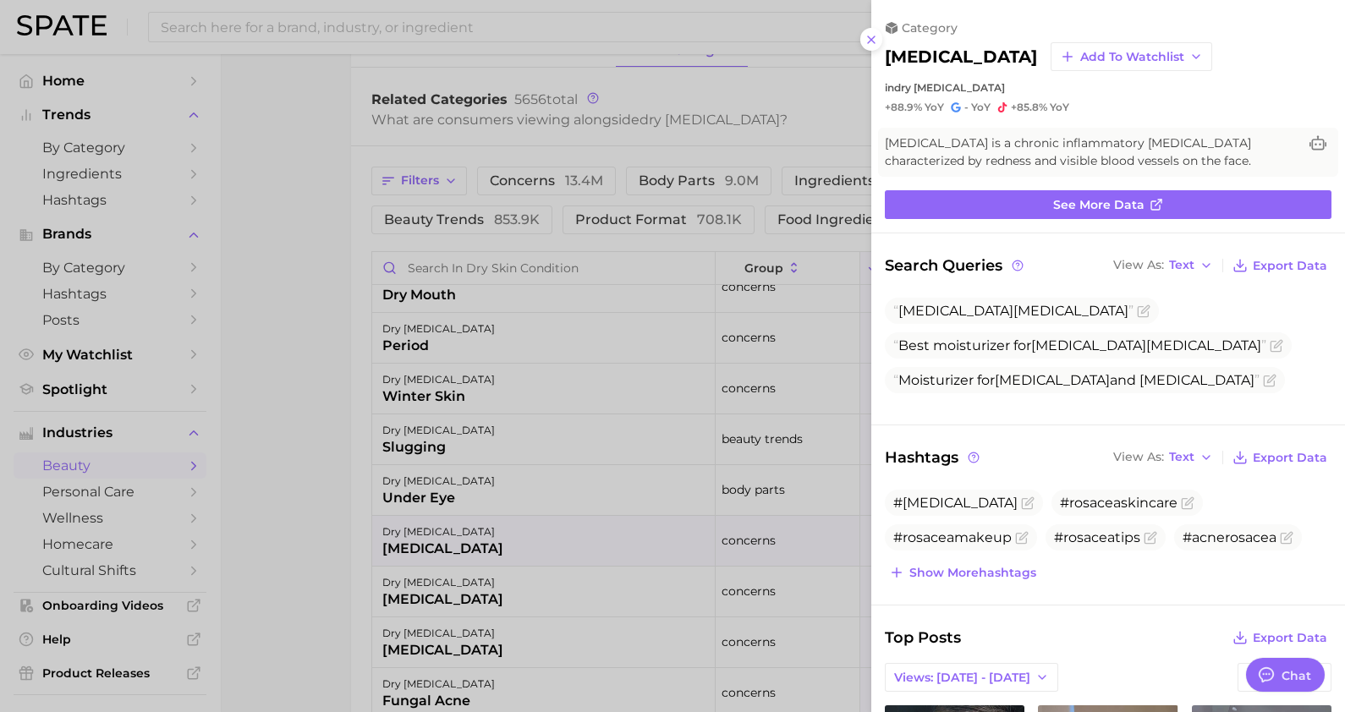
click at [354, 170] on div at bounding box center [672, 356] width 1345 height 712
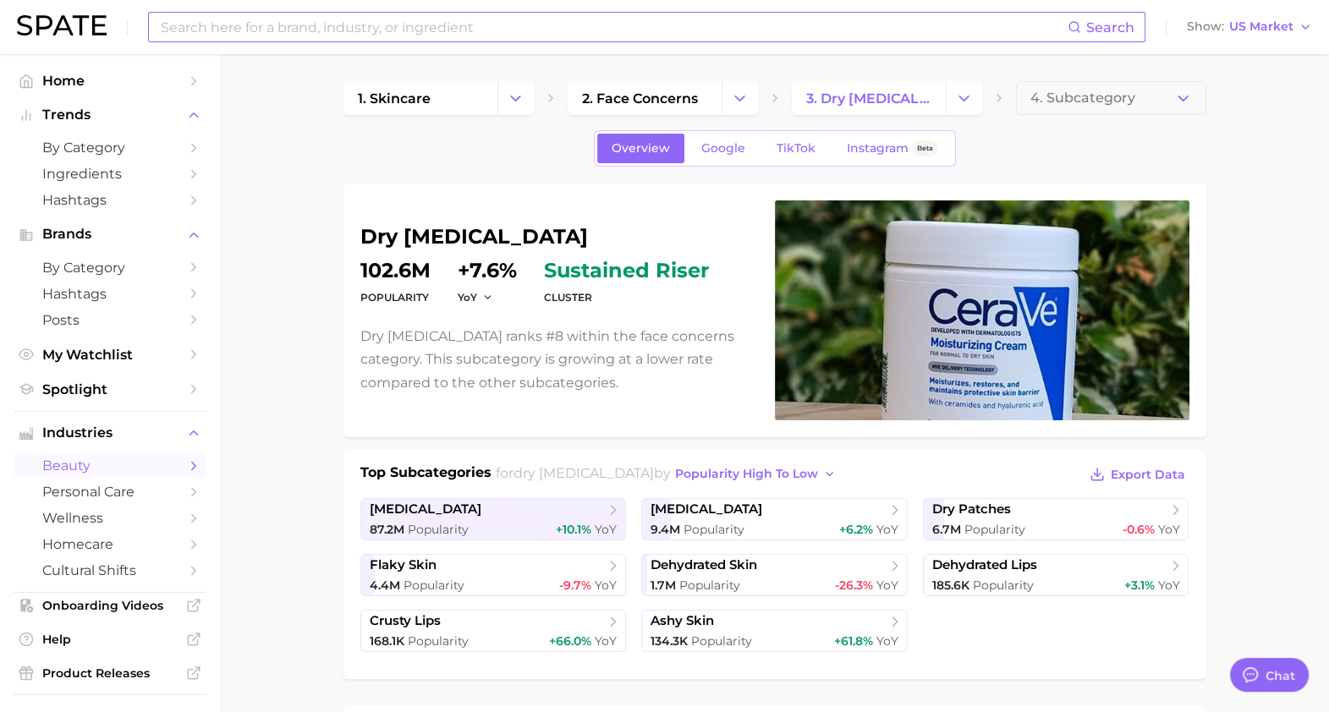
click at [596, 41] on div "Search" at bounding box center [646, 27] width 997 height 30
click at [602, 38] on input at bounding box center [613, 27] width 908 height 29
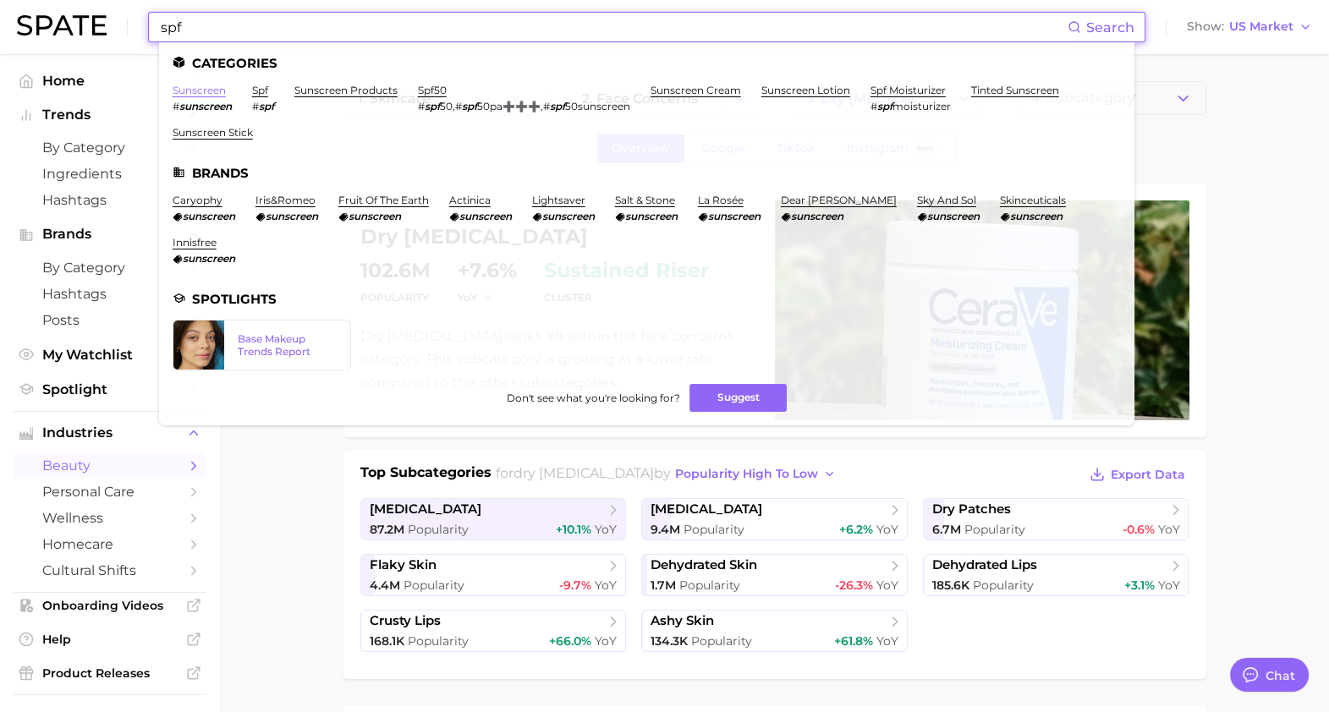
type input "spf"
click at [214, 89] on link "sunscreen" at bounding box center [199, 90] width 53 height 13
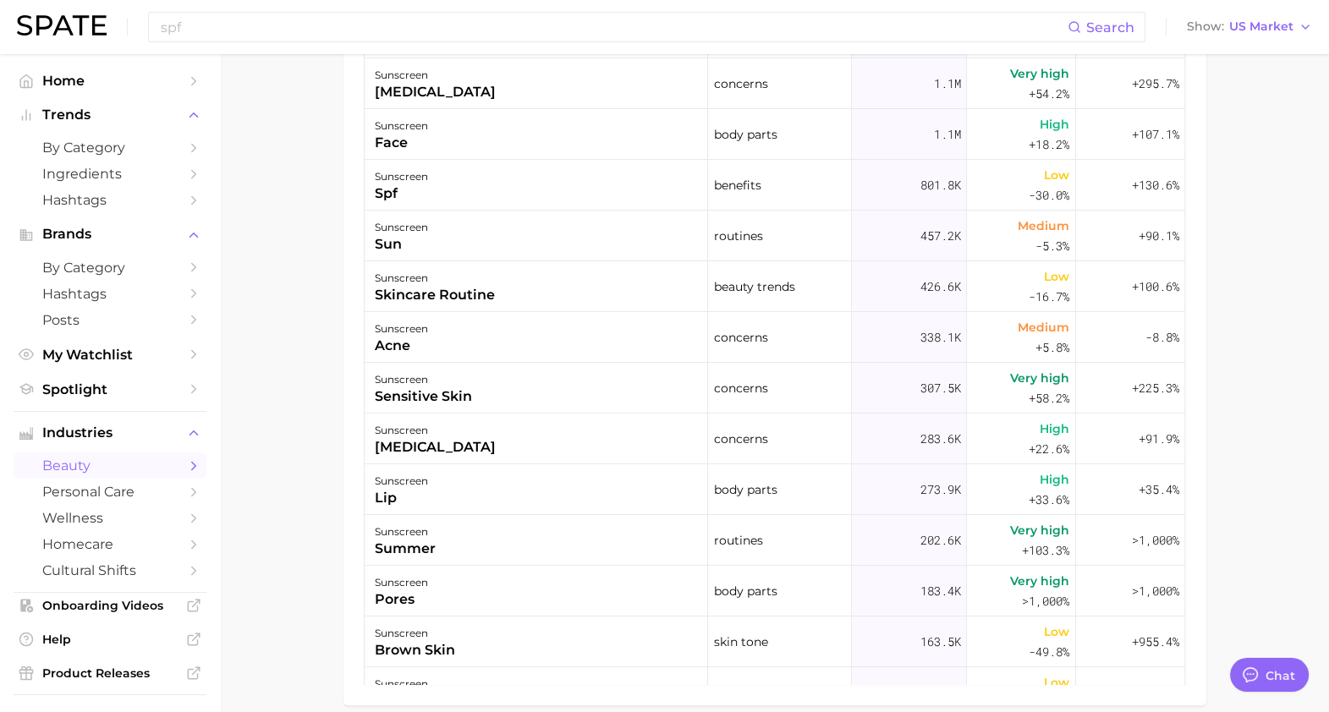
scroll to position [1079, 0]
